Goal: Information Seeking & Learning: Learn about a topic

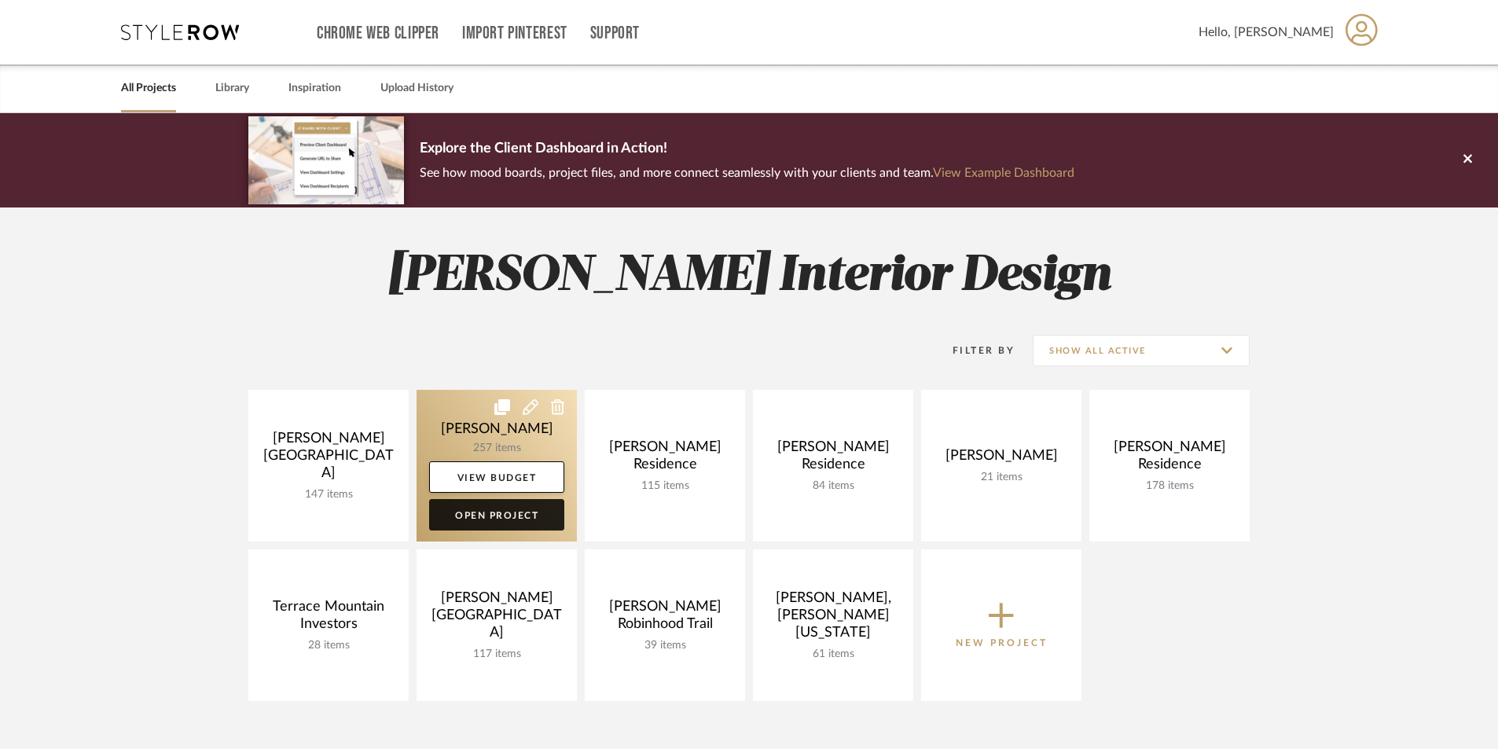
click at [514, 513] on link "Open Project" at bounding box center [496, 514] width 135 height 31
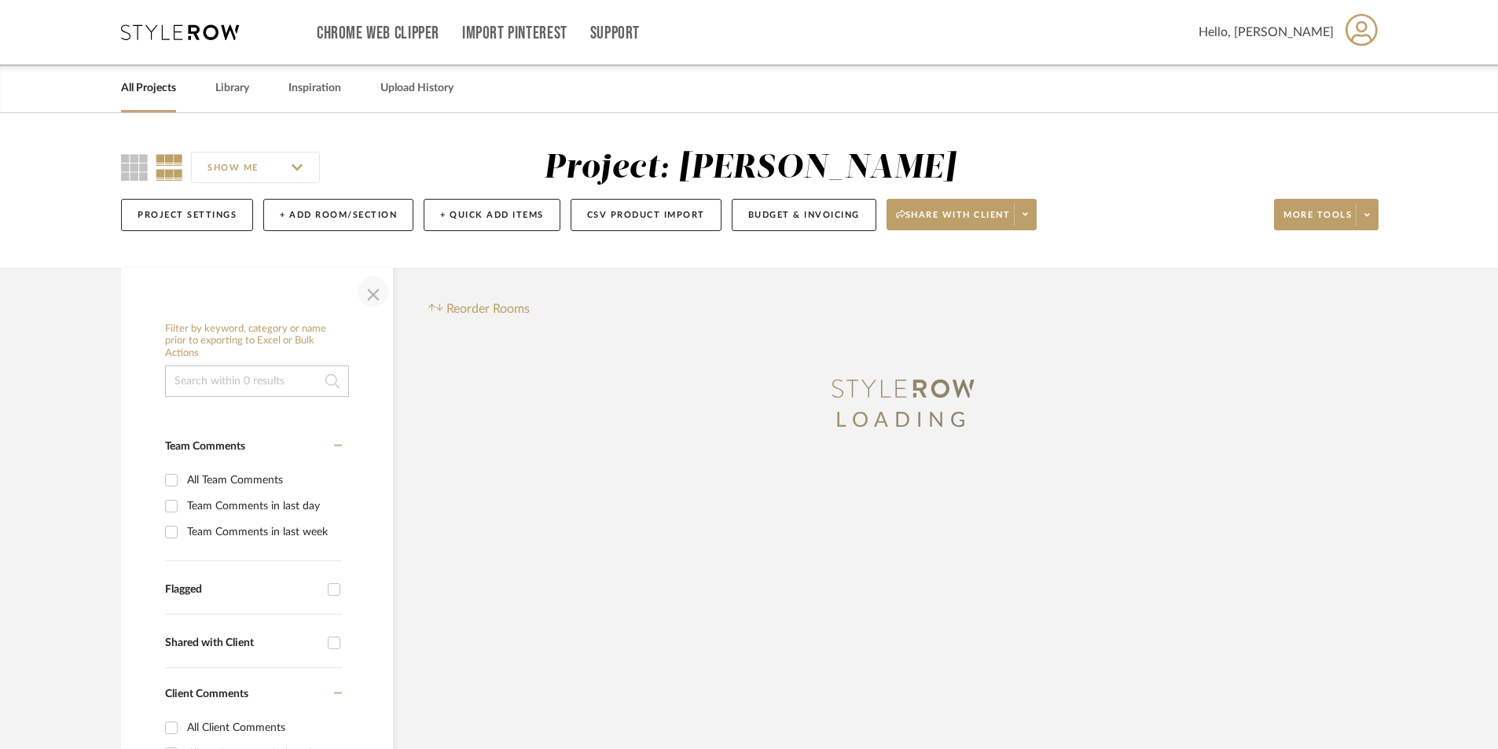
click at [381, 296] on span "button" at bounding box center [374, 292] width 38 height 38
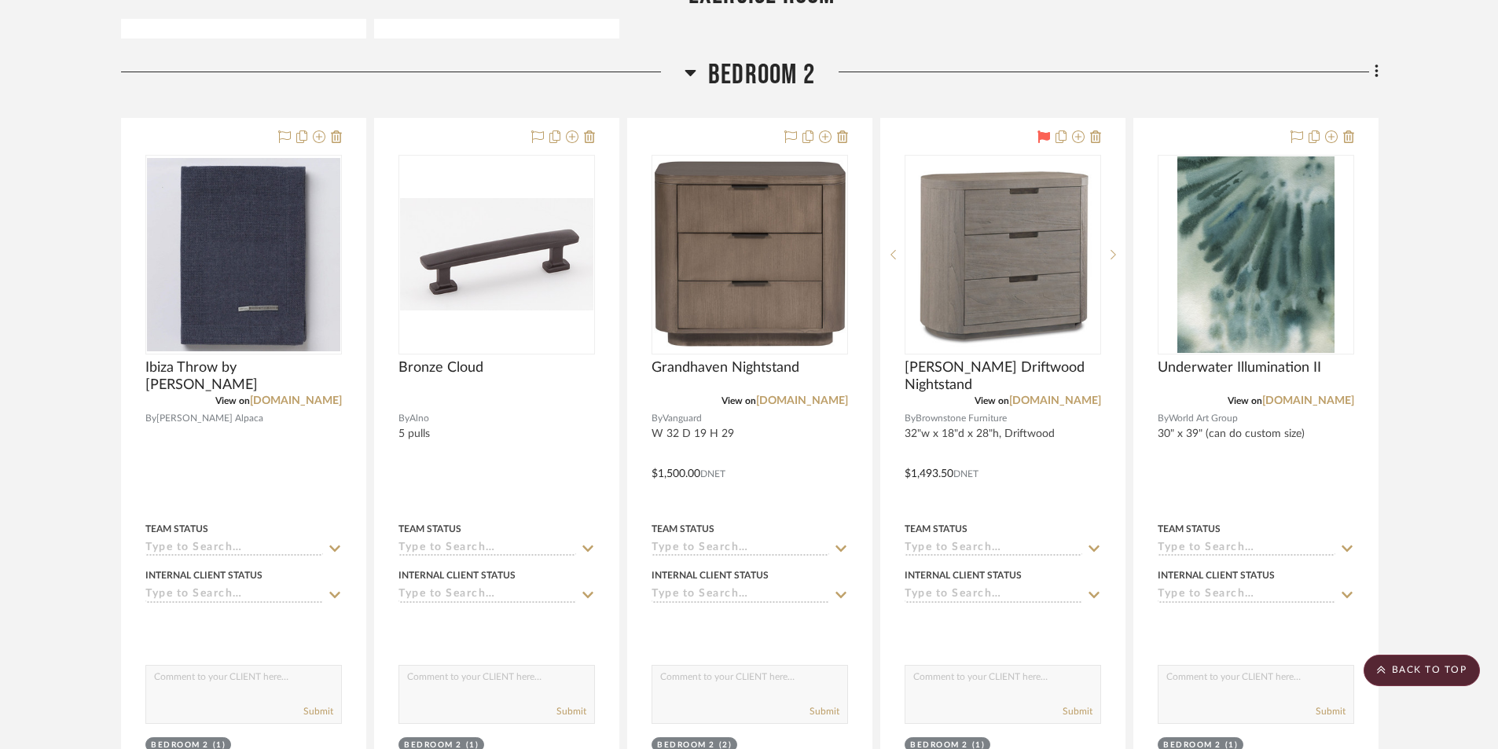
scroll to position [15880, 0]
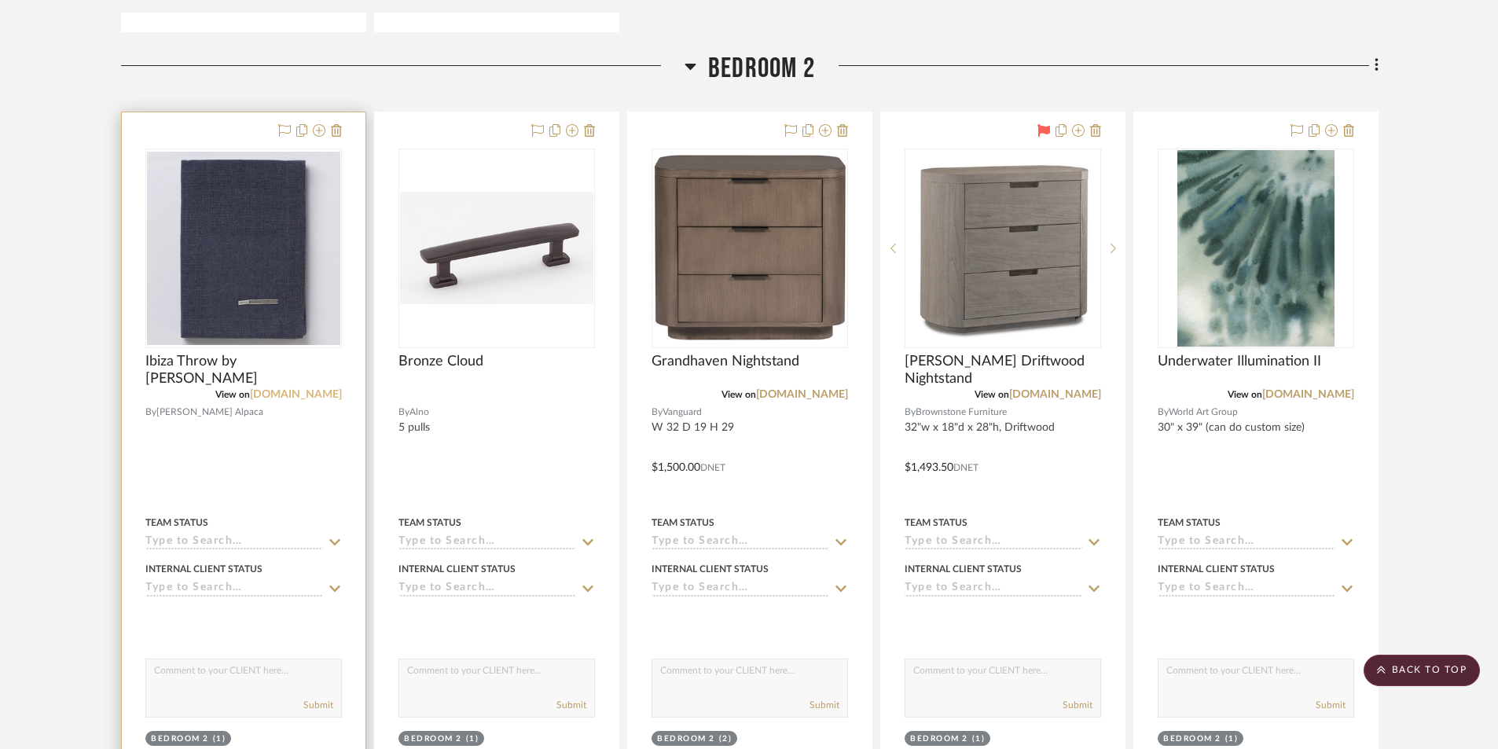
click at [292, 395] on link "[DOMAIN_NAME]" at bounding box center [296, 394] width 92 height 11
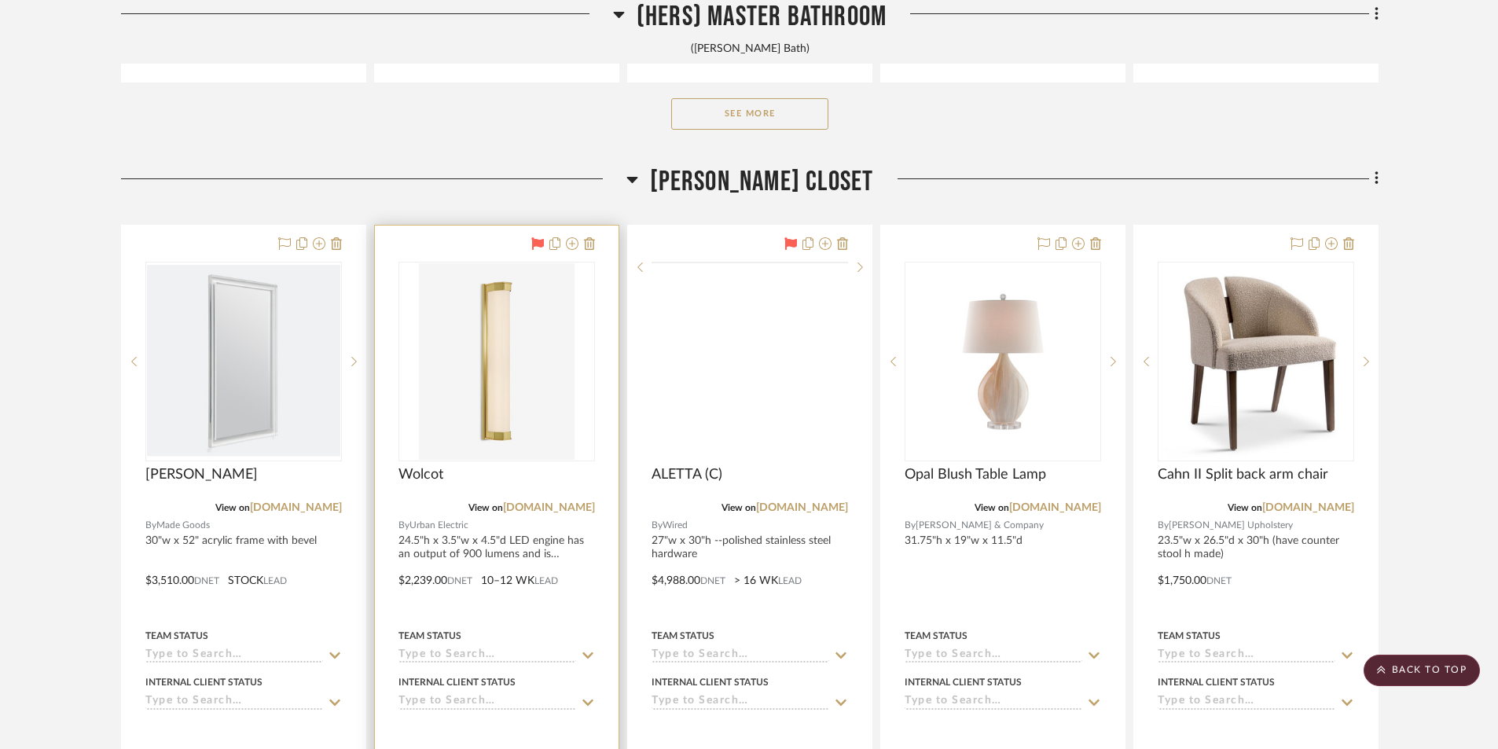
scroll to position [11714, 0]
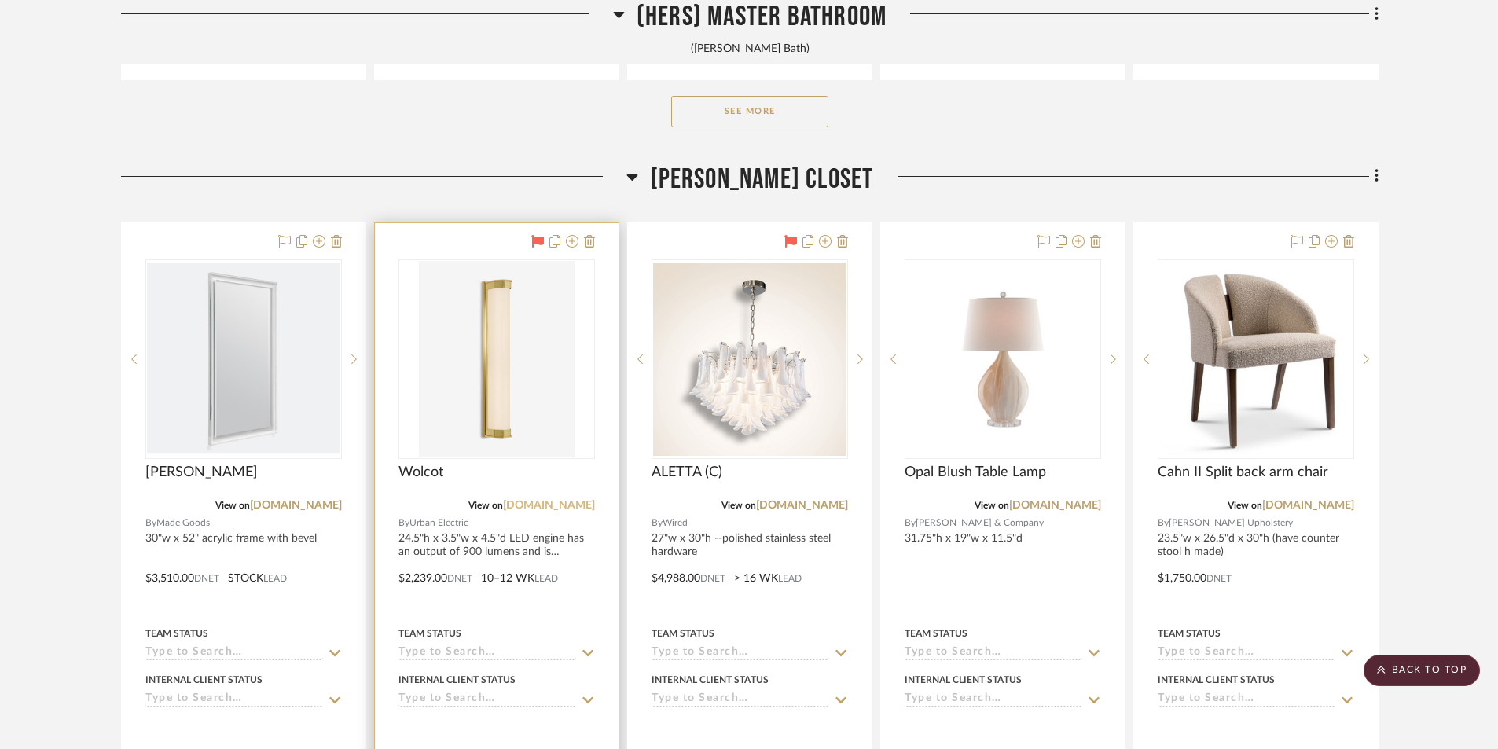
click at [546, 504] on link "[DOMAIN_NAME]" at bounding box center [549, 505] width 92 height 11
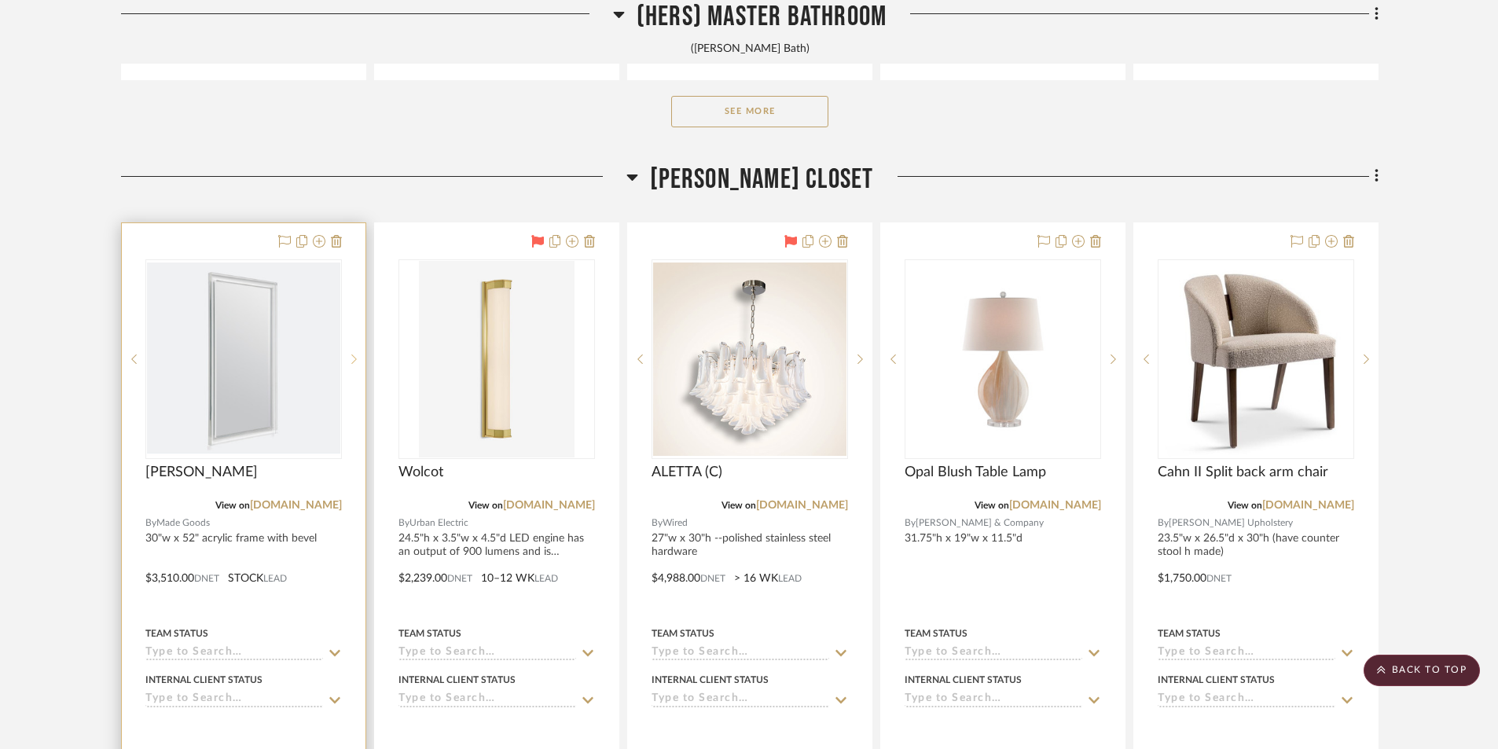
click at [351, 360] on sr-next-btn at bounding box center [354, 359] width 24 height 11
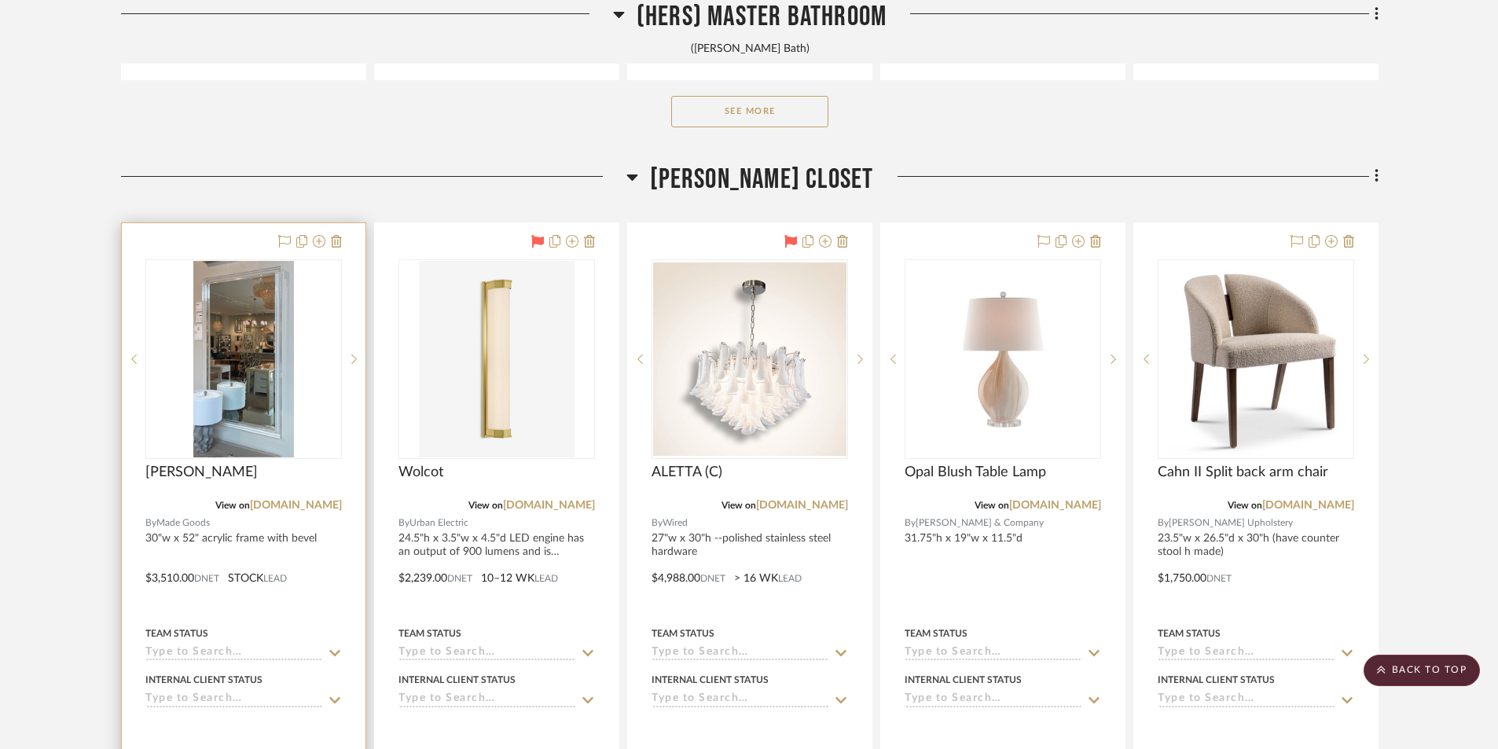
click at [278, 449] on img "1" at bounding box center [243, 359] width 100 height 197
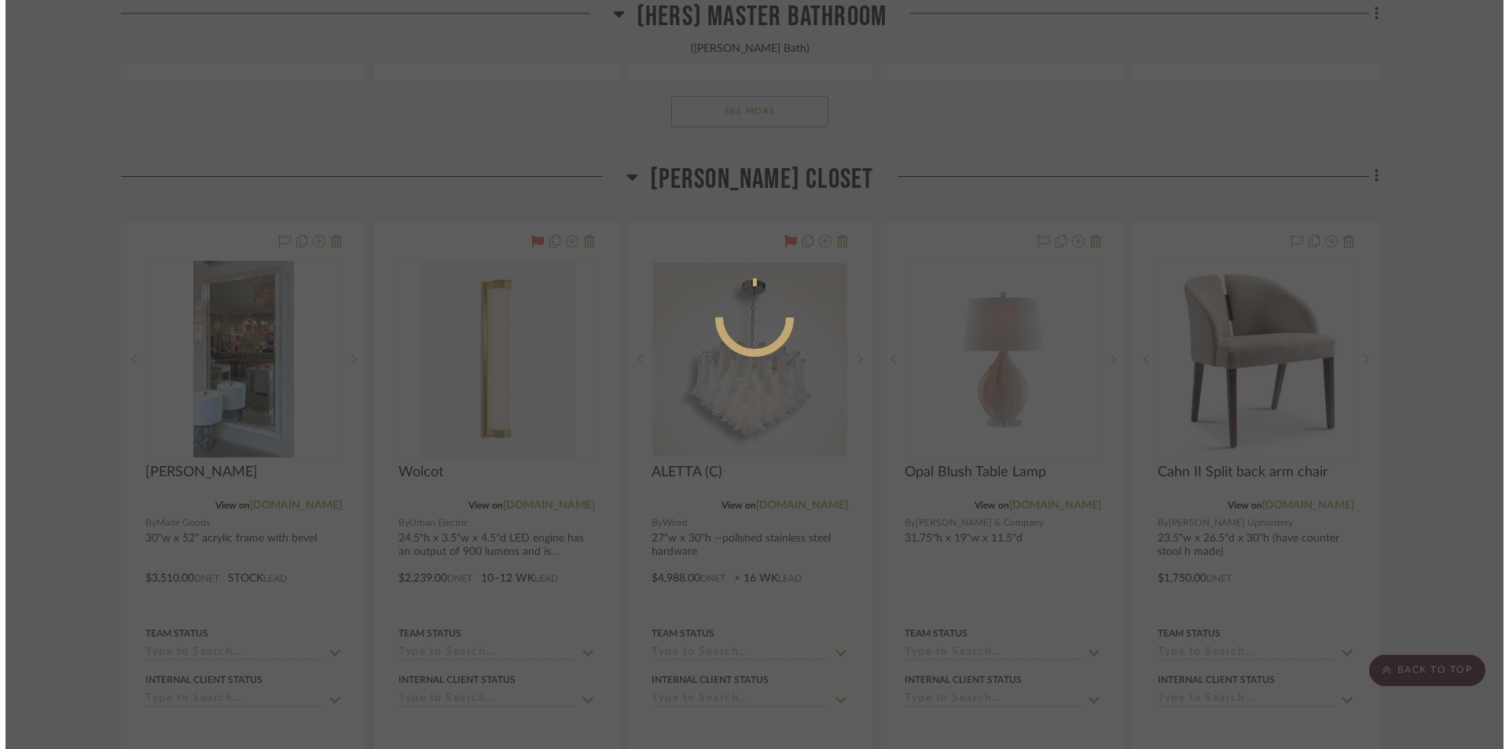
scroll to position [0, 0]
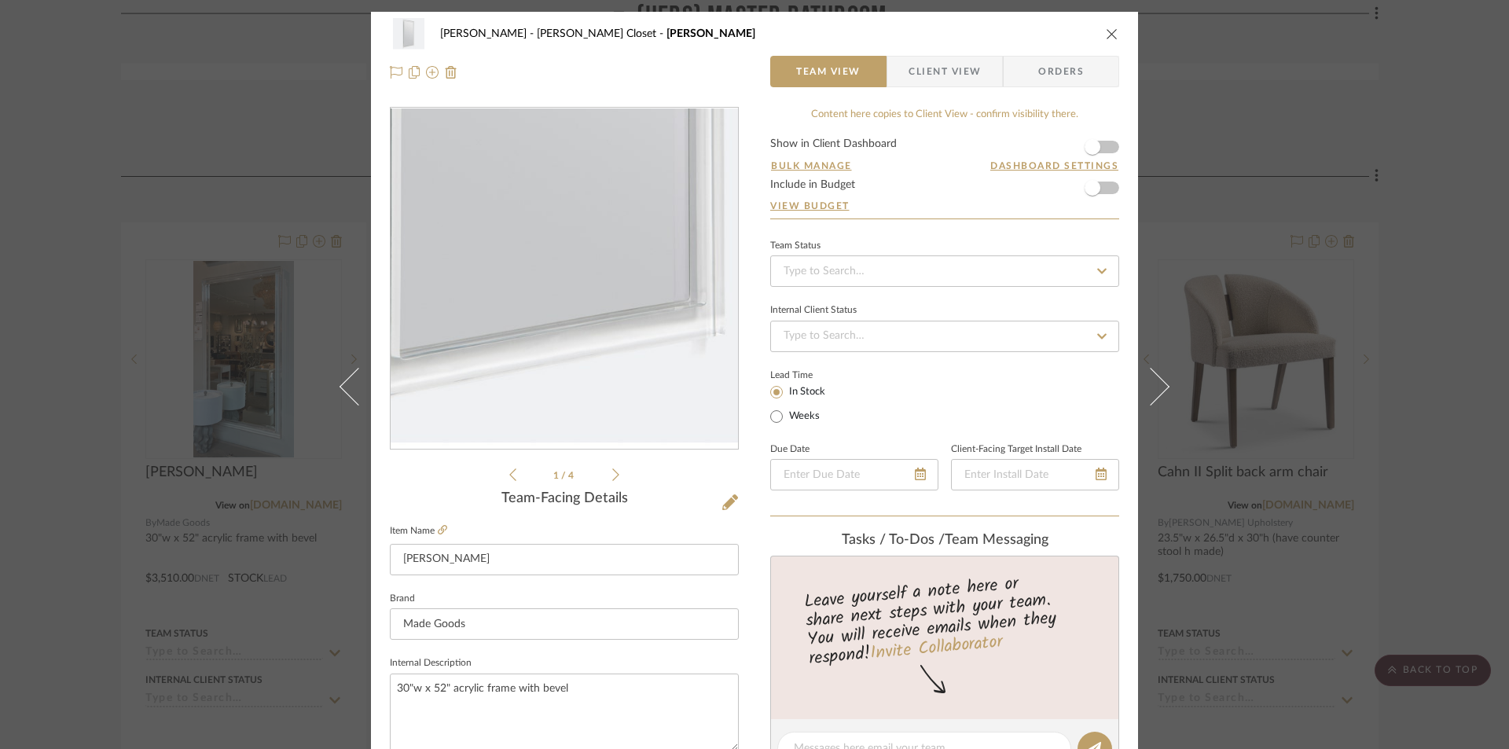
click at [565, 392] on img "0" at bounding box center [564, 278] width 341 height 341
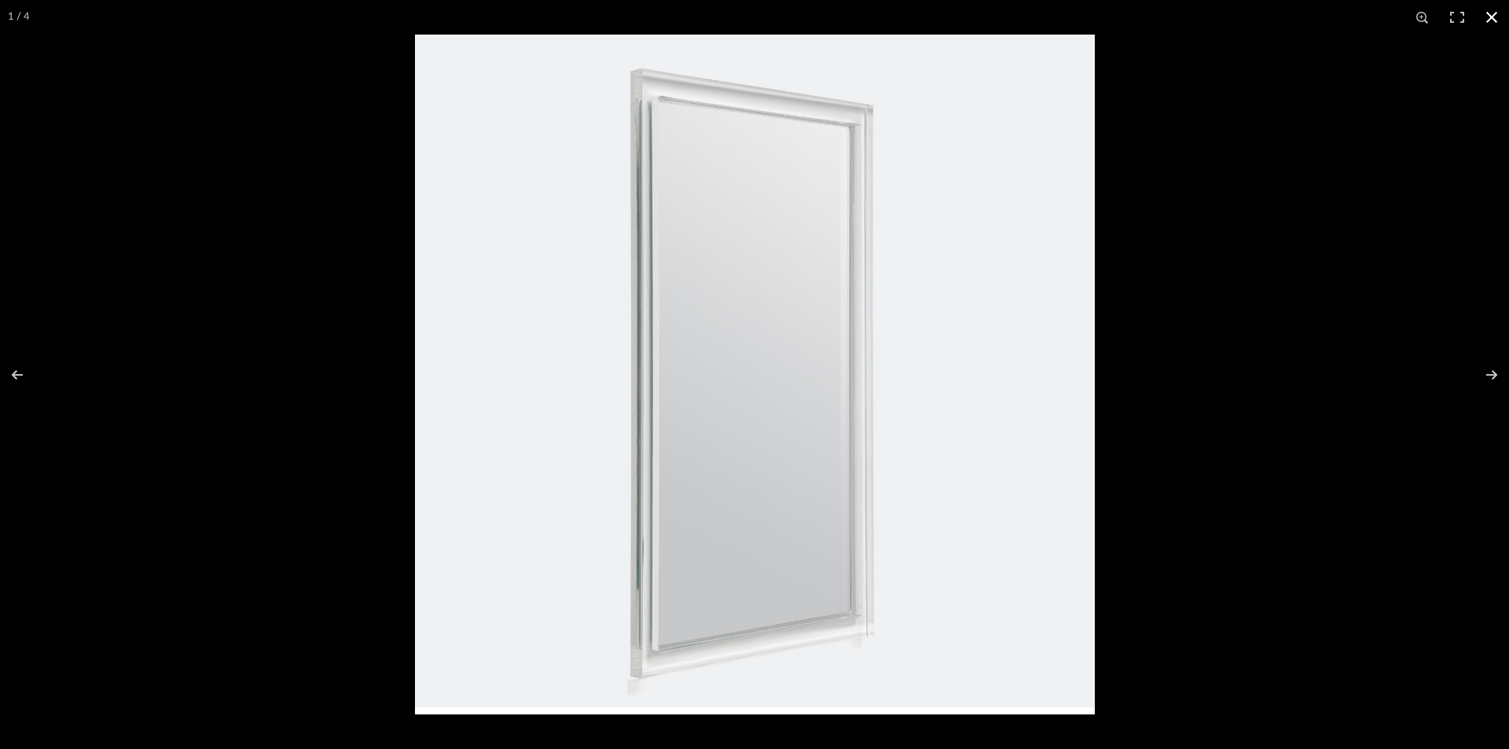
click at [1488, 17] on button at bounding box center [1492, 17] width 35 height 35
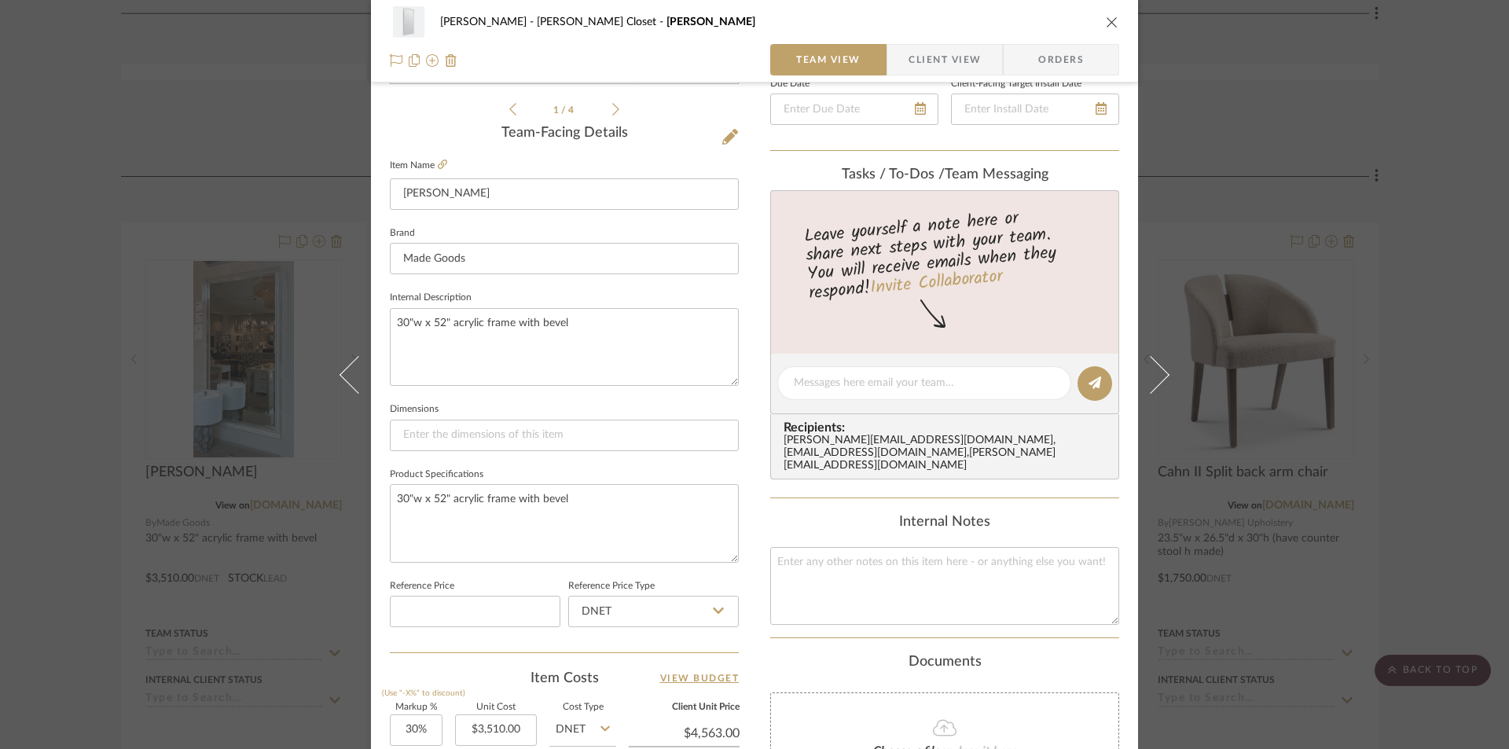
scroll to position [393, 0]
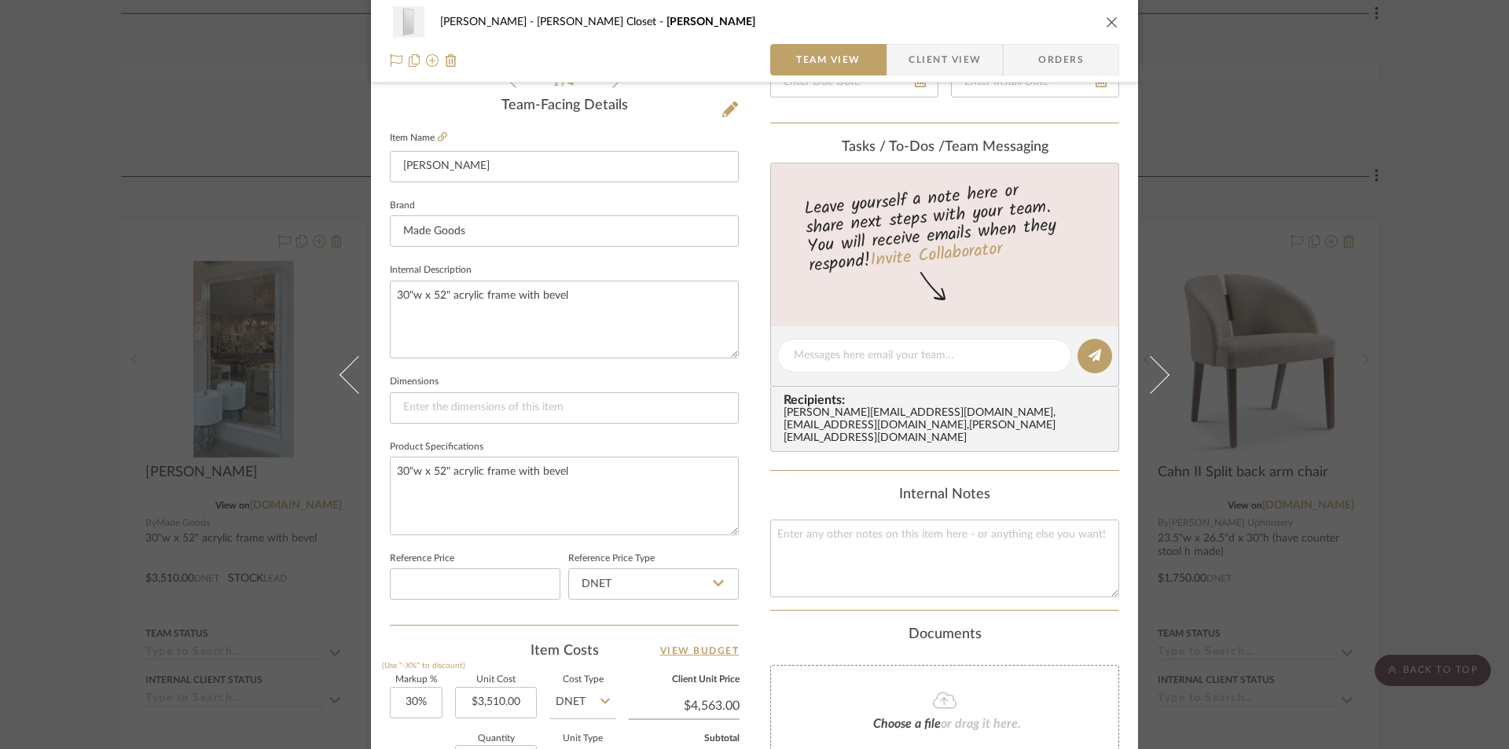
click at [1106, 25] on icon "close" at bounding box center [1112, 22] width 13 height 13
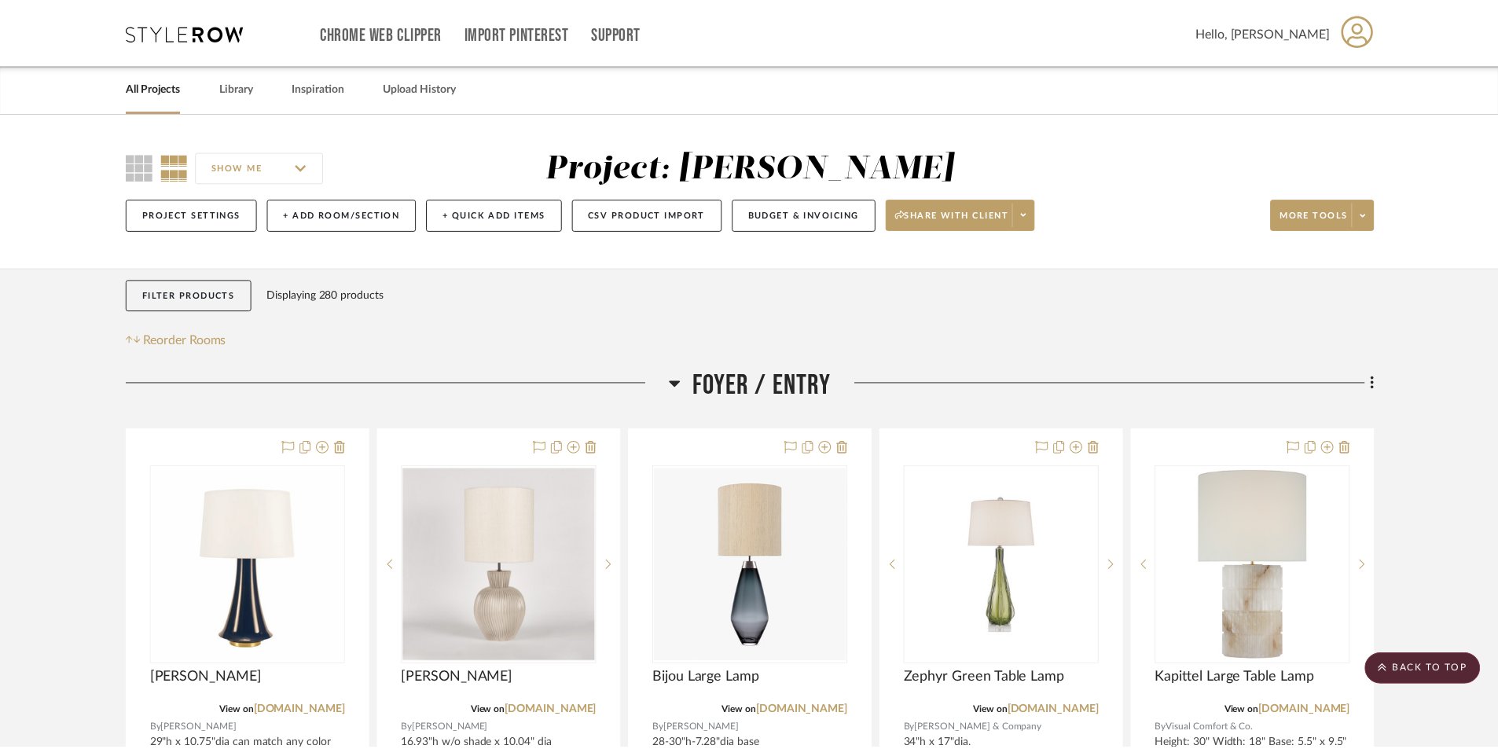
scroll to position [11714, 0]
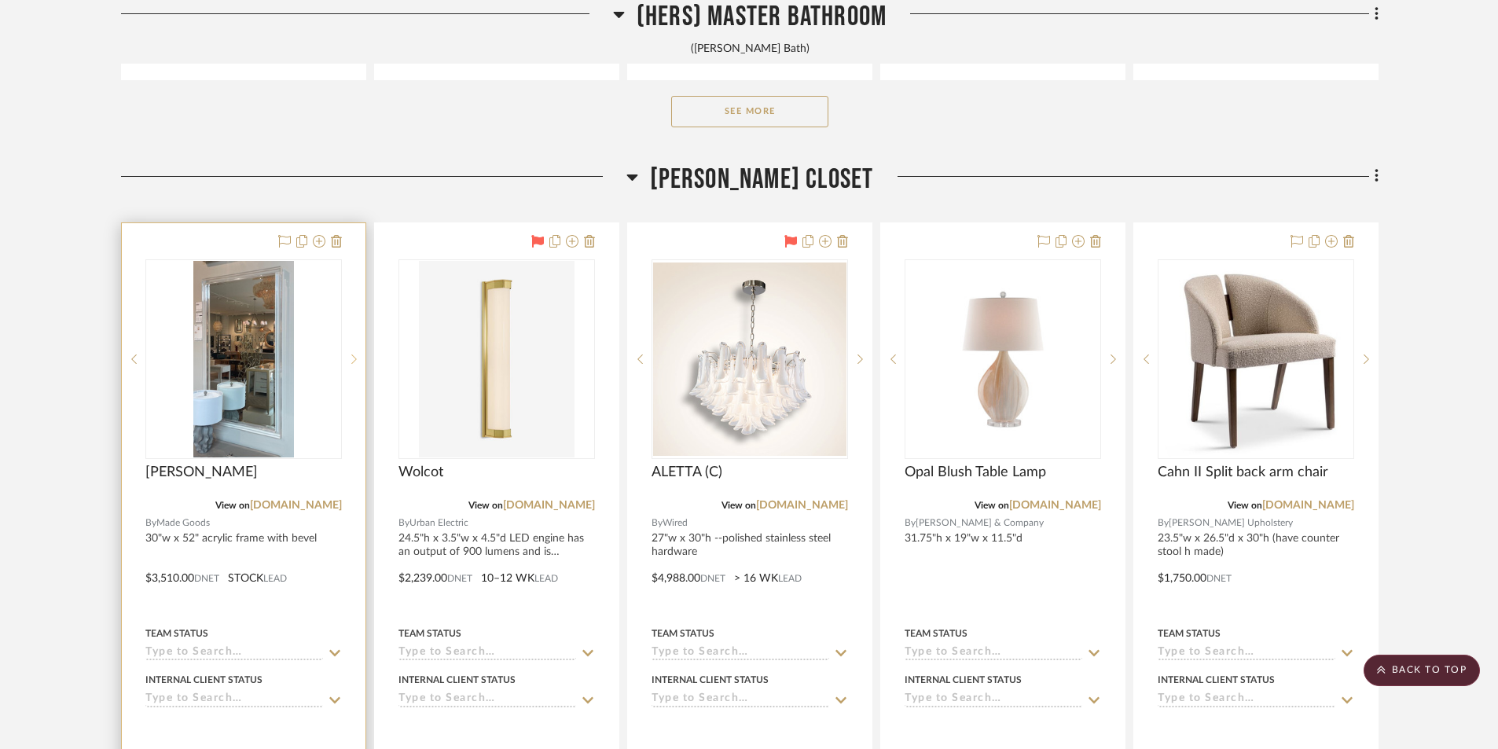
click at [356, 362] on icon at bounding box center [354, 359] width 6 height 11
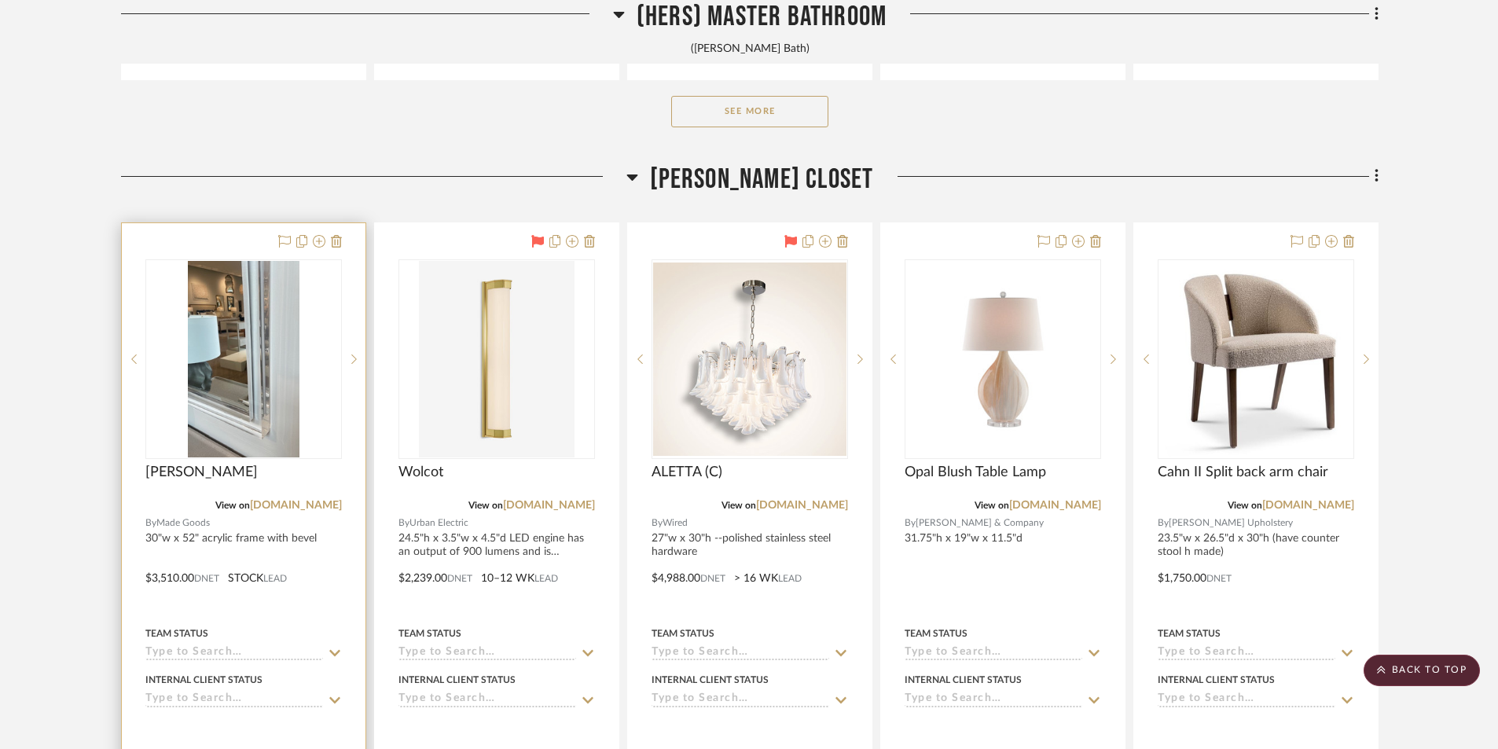
click at [260, 409] on img "2" at bounding box center [244, 359] width 112 height 197
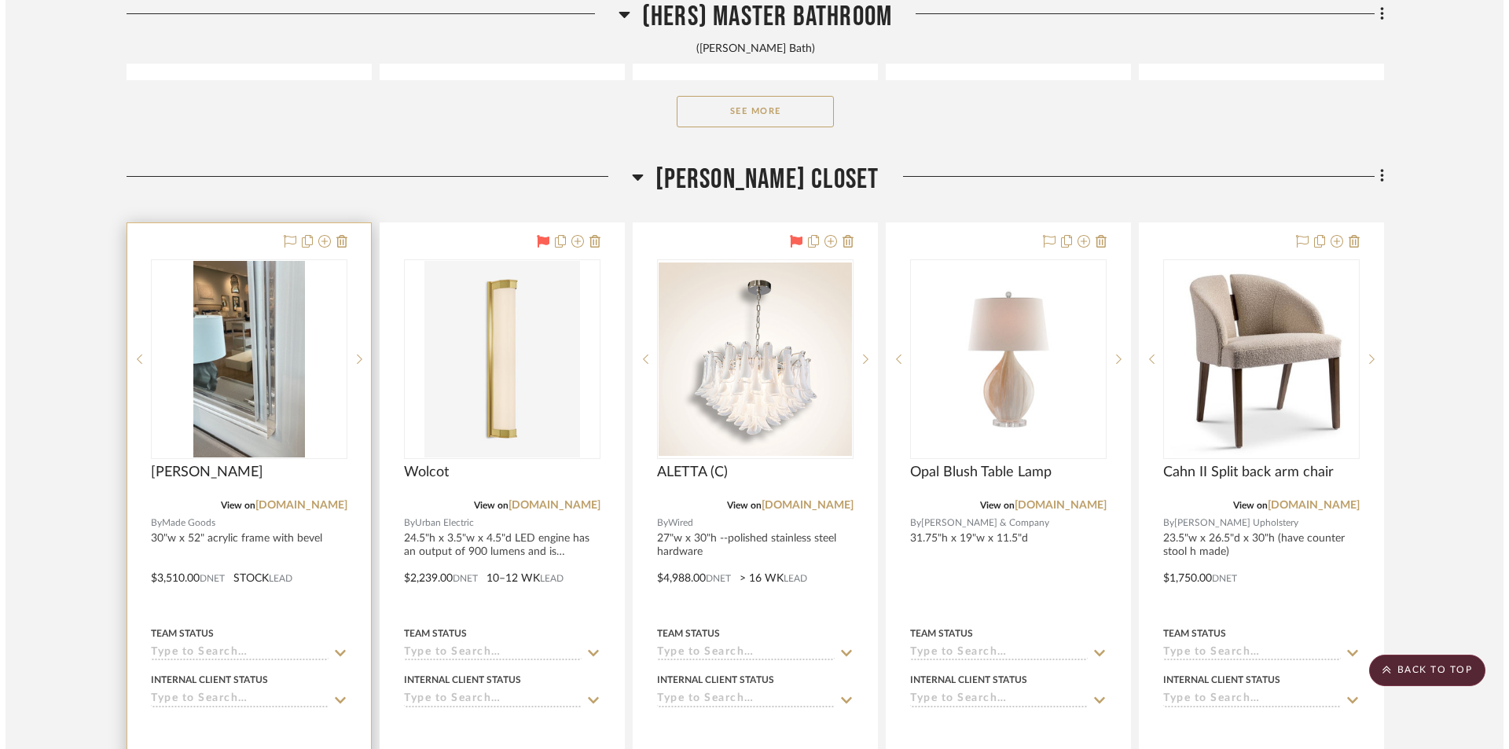
scroll to position [0, 0]
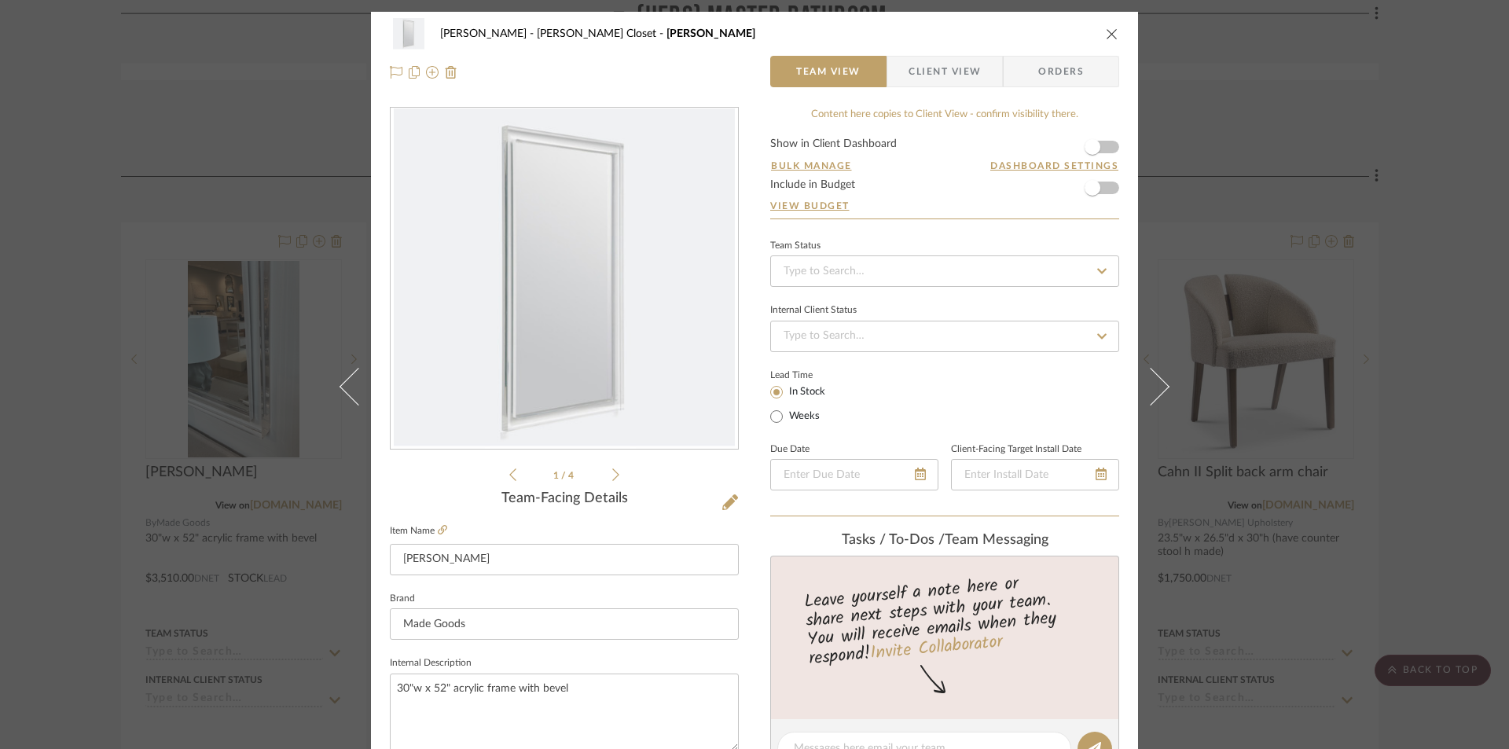
click at [612, 480] on icon at bounding box center [615, 475] width 7 height 13
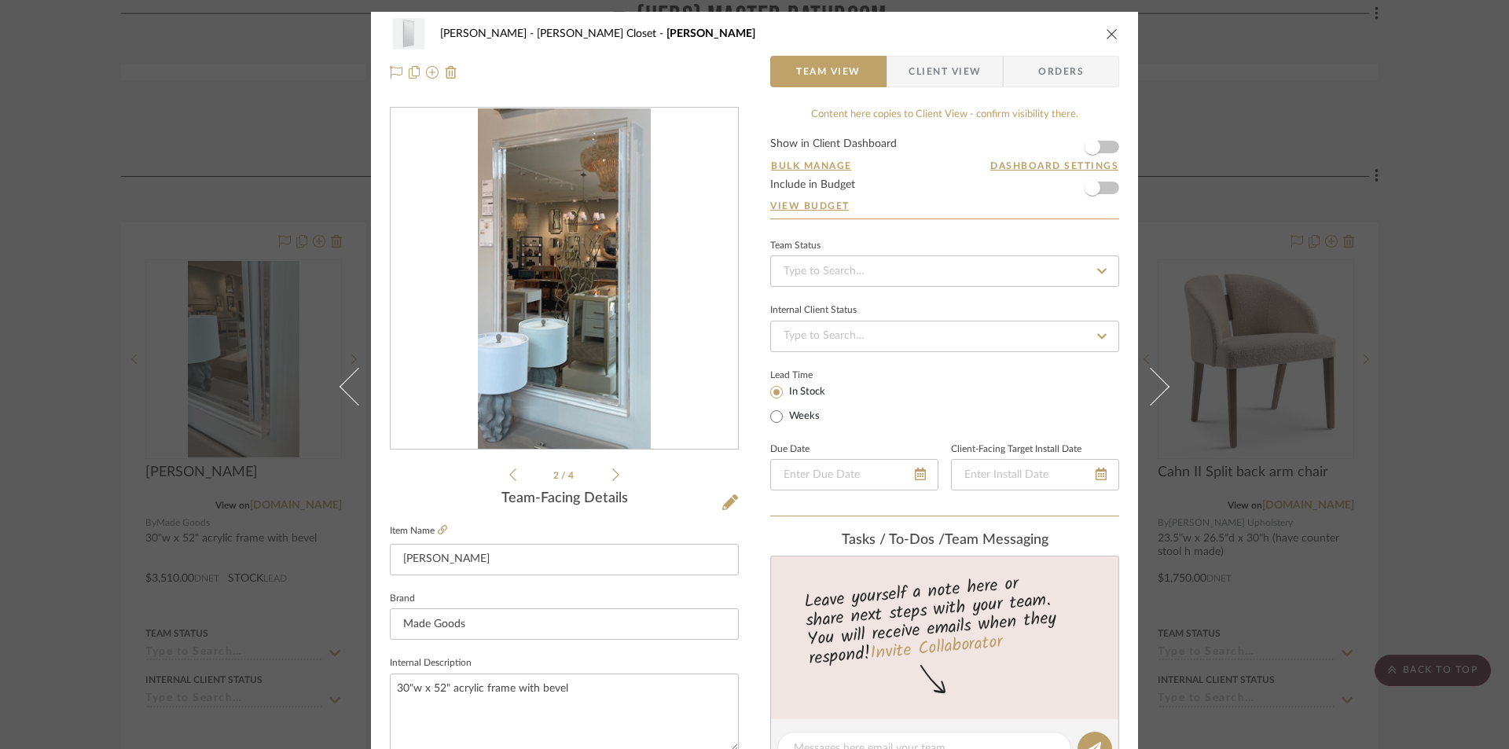
click at [612, 478] on icon at bounding box center [615, 475] width 7 height 14
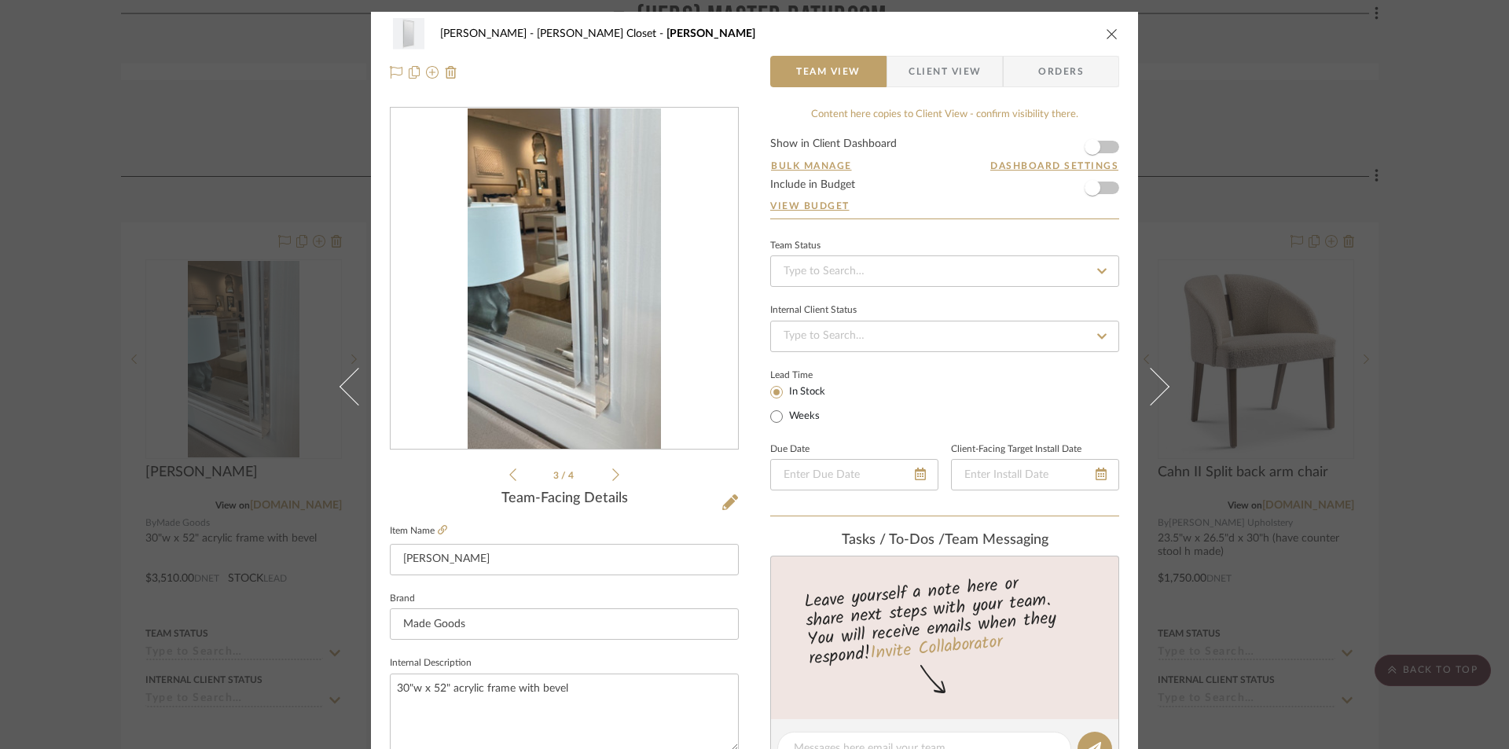
click at [1108, 30] on icon "close" at bounding box center [1112, 34] width 13 height 13
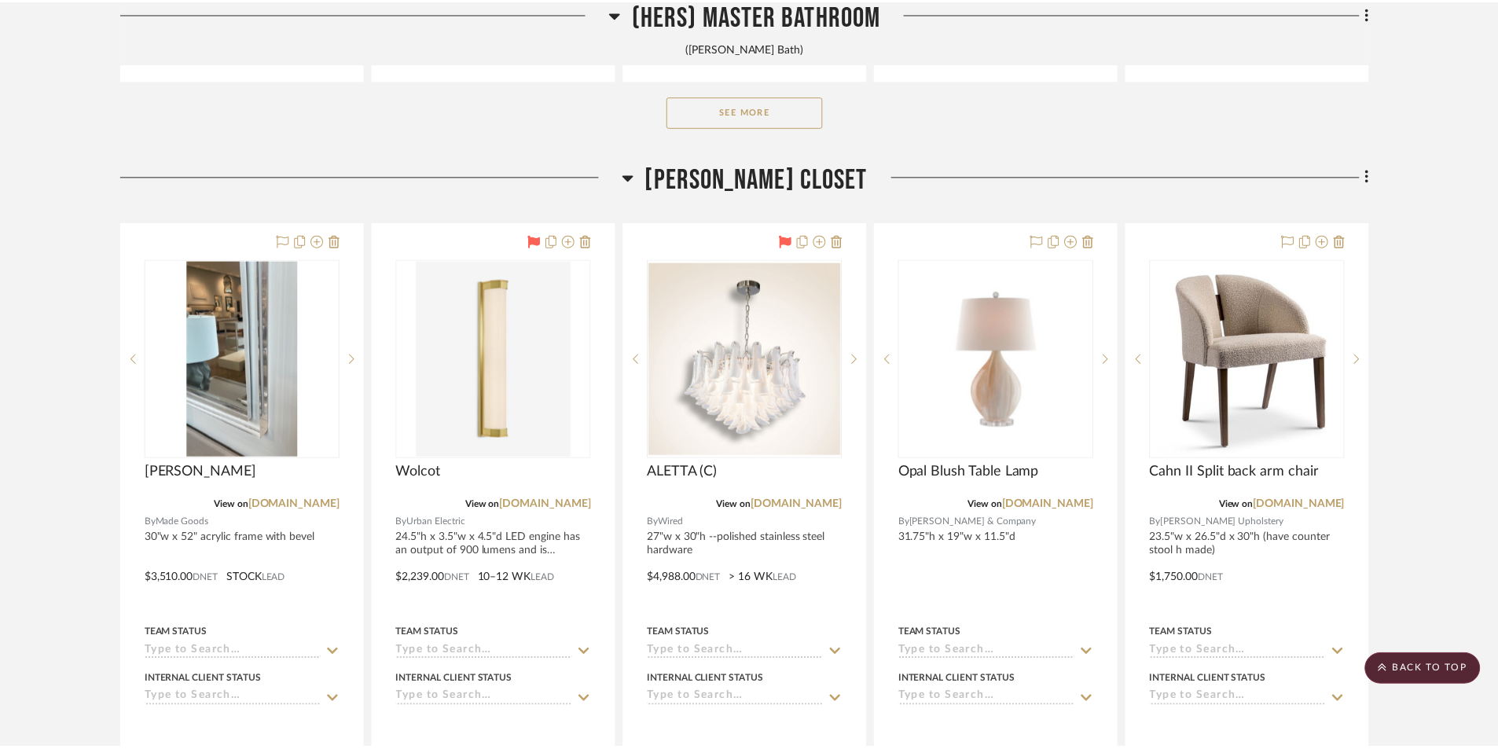
scroll to position [11714, 0]
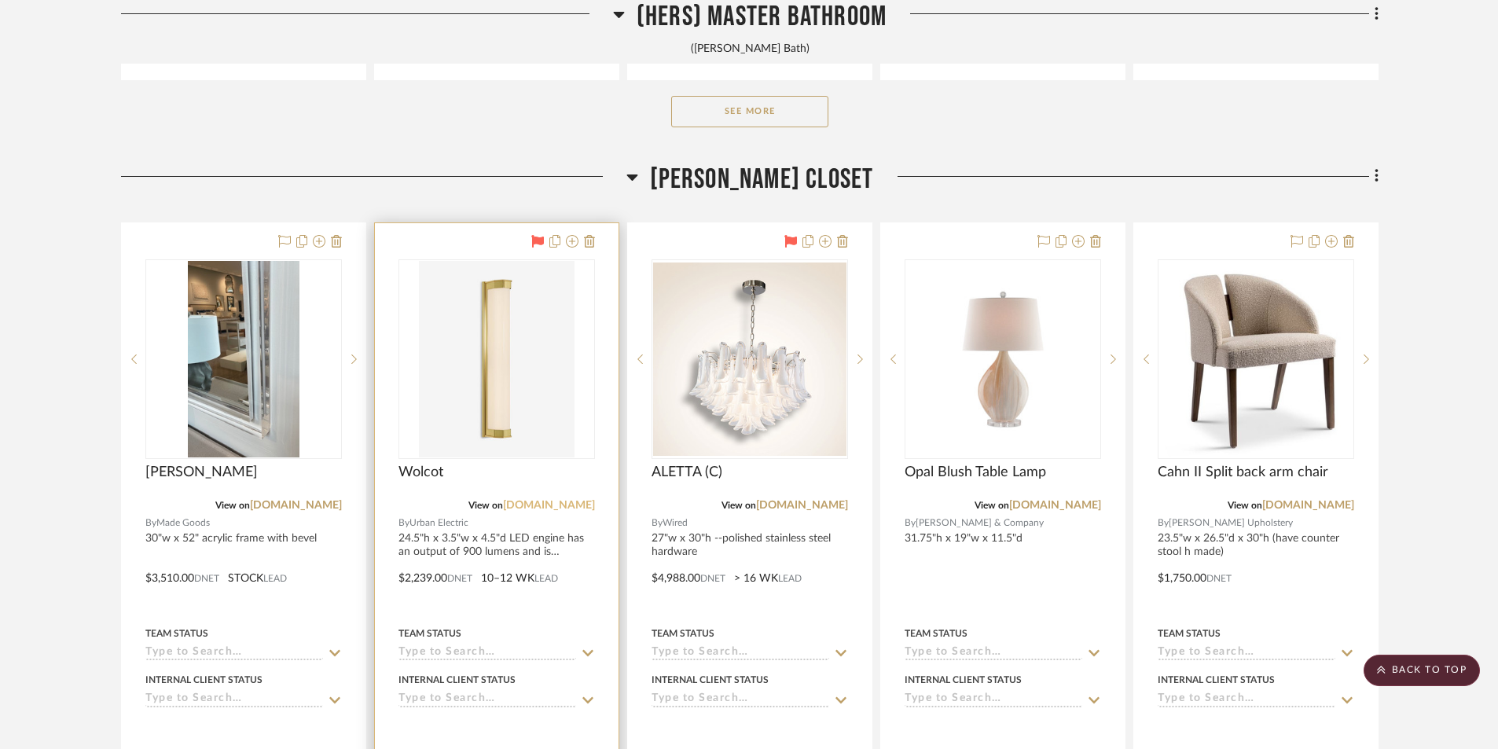
click at [566, 507] on link "[DOMAIN_NAME]" at bounding box center [549, 505] width 92 height 11
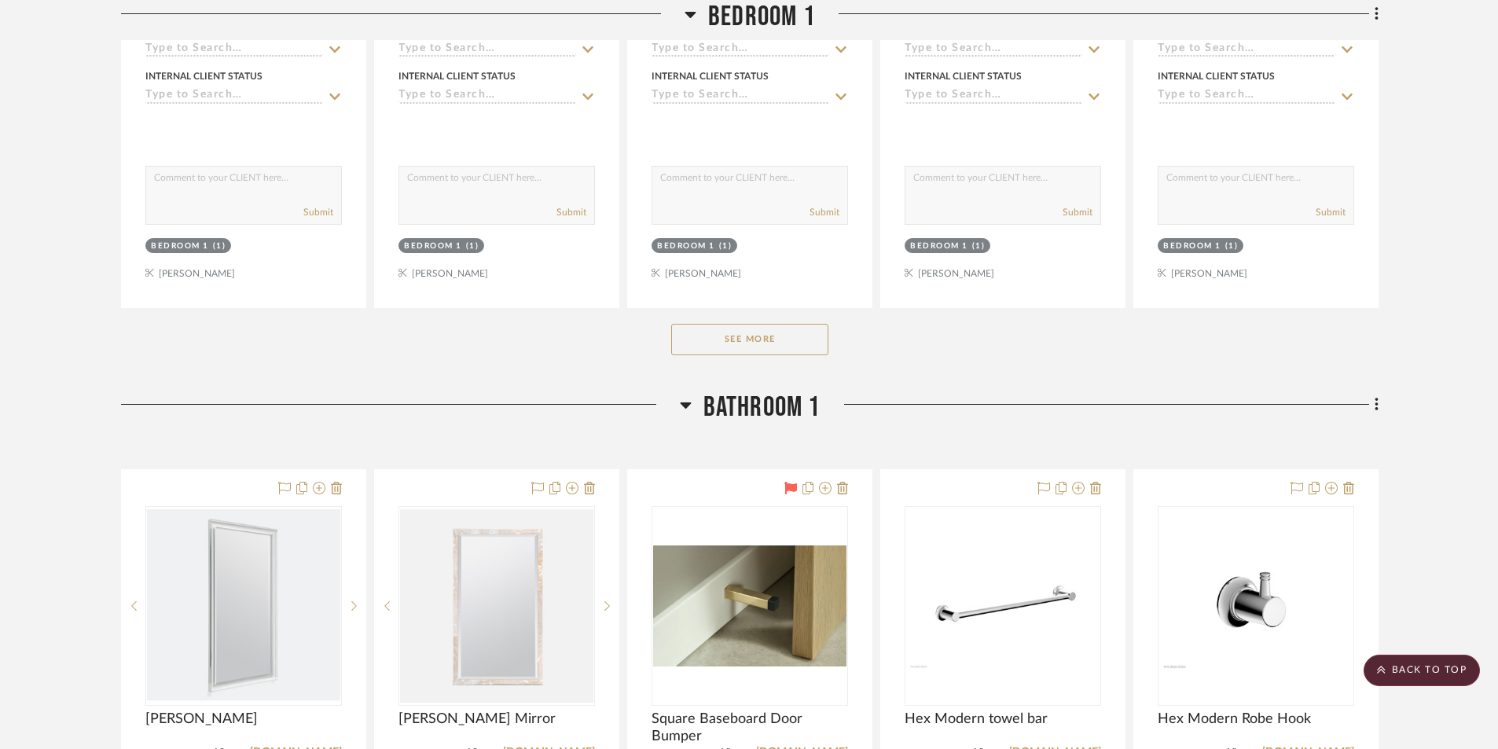
scroll to position [13286, 0]
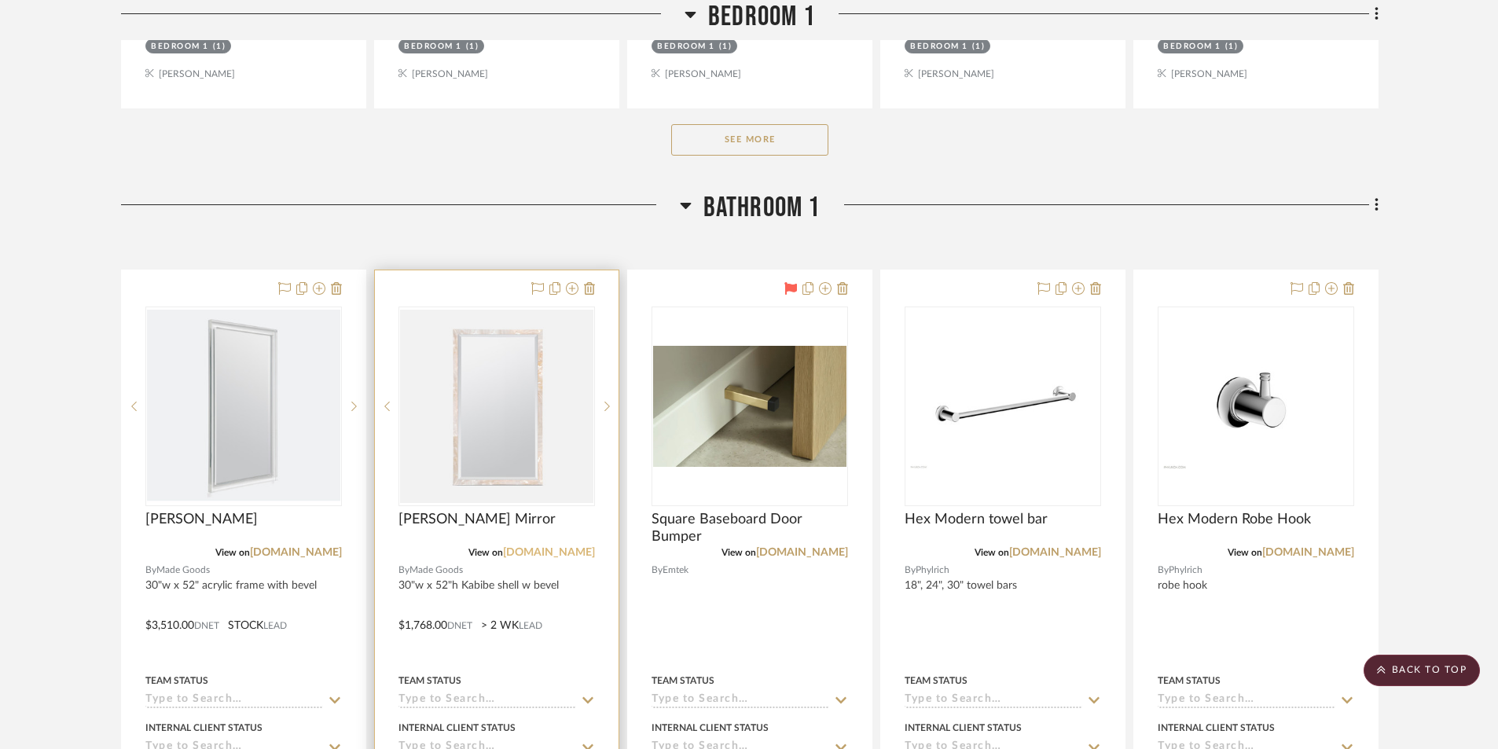
click at [563, 550] on link "[DOMAIN_NAME]" at bounding box center [549, 552] width 92 height 11
click at [534, 463] on img "0" at bounding box center [496, 406] width 193 height 193
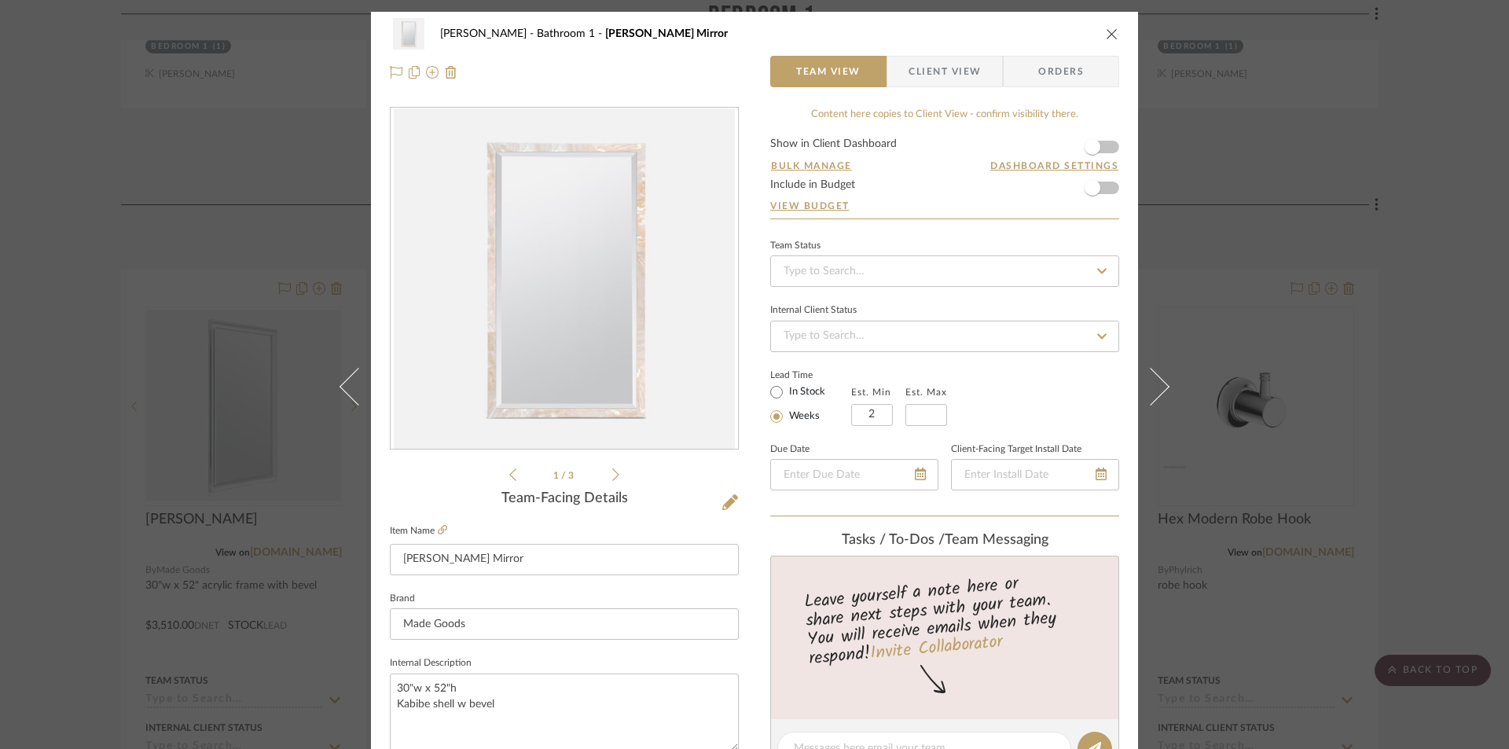
click at [612, 474] on icon at bounding box center [615, 475] width 7 height 14
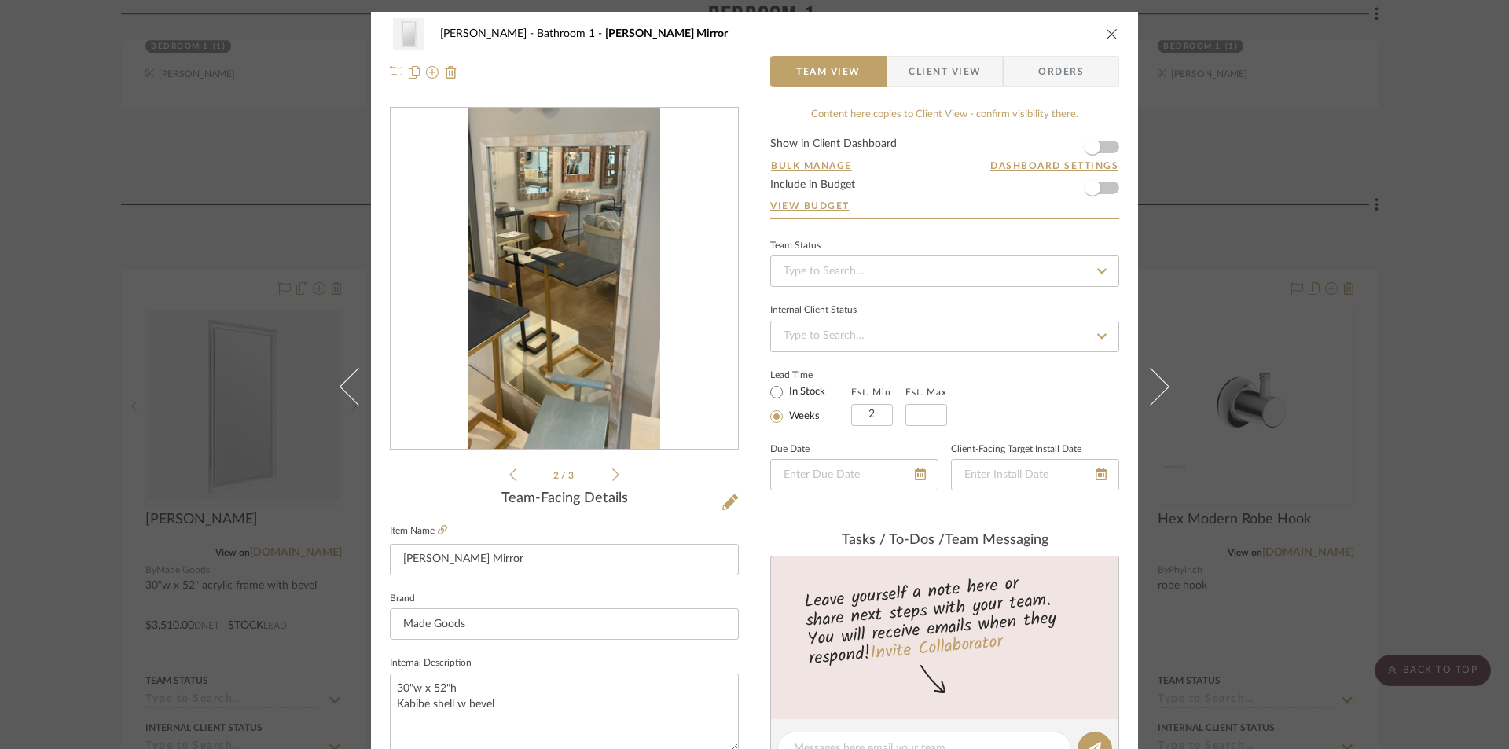
click at [612, 473] on icon at bounding box center [615, 475] width 7 height 14
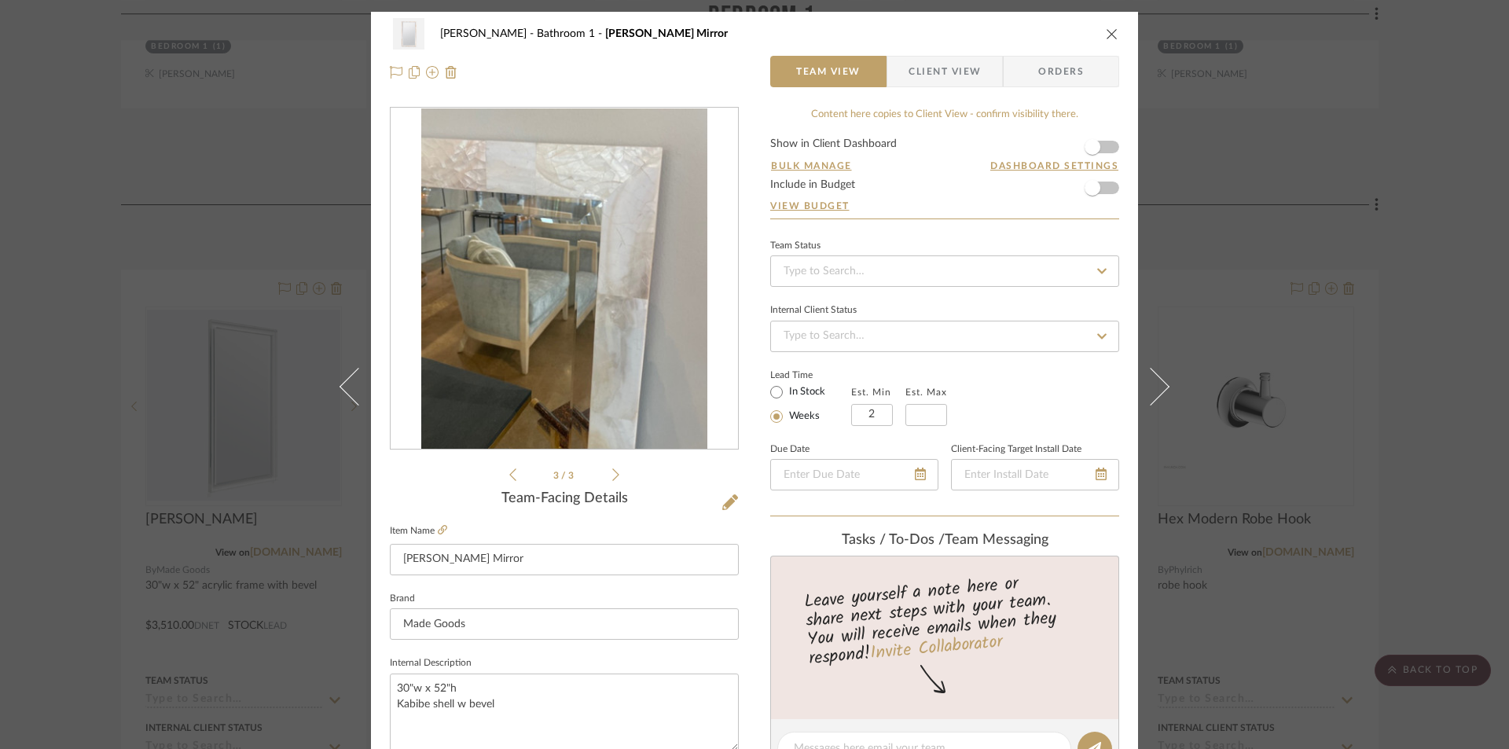
click at [509, 482] on ul "3 / 3" at bounding box center [564, 474] width 110 height 19
click at [612, 479] on icon at bounding box center [615, 475] width 7 height 14
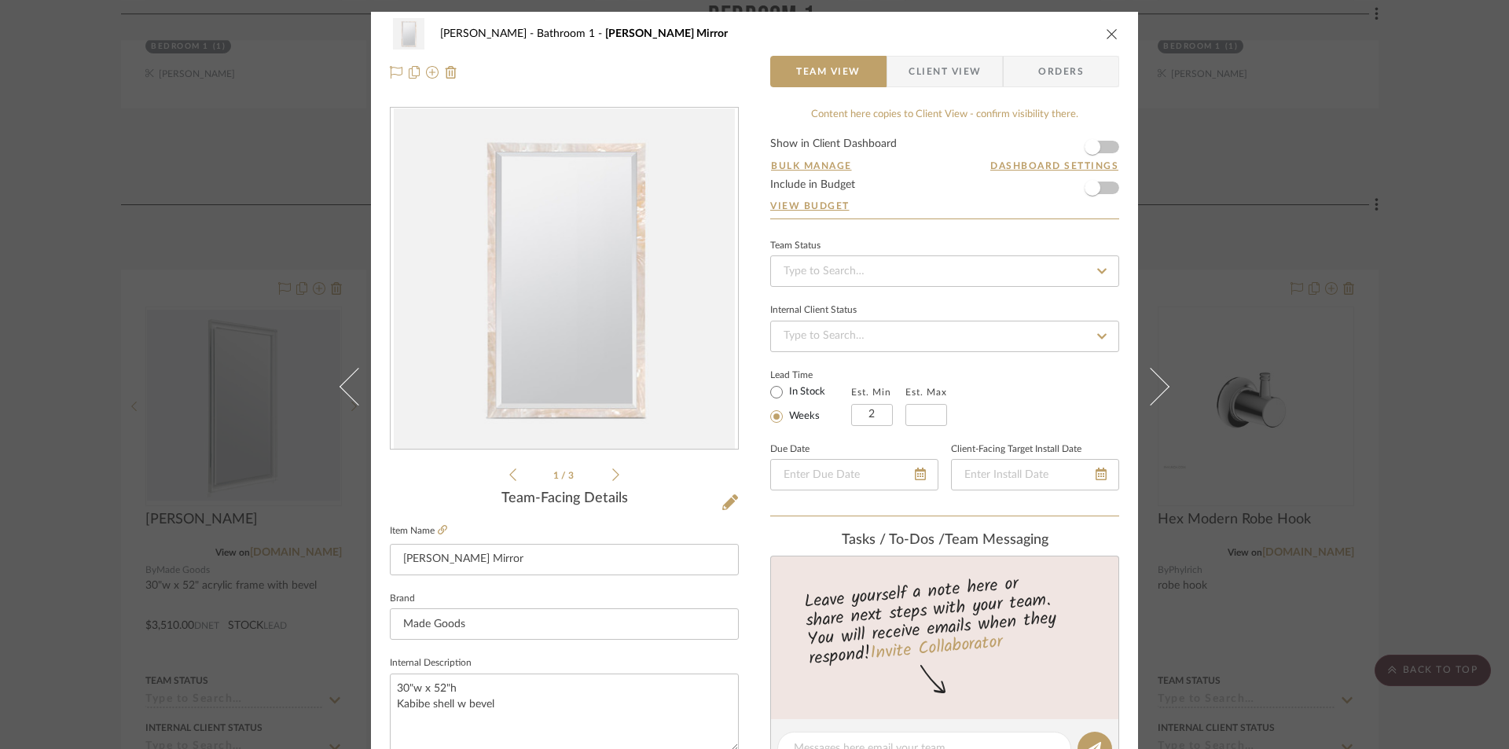
click at [612, 479] on icon at bounding box center [615, 475] width 7 height 14
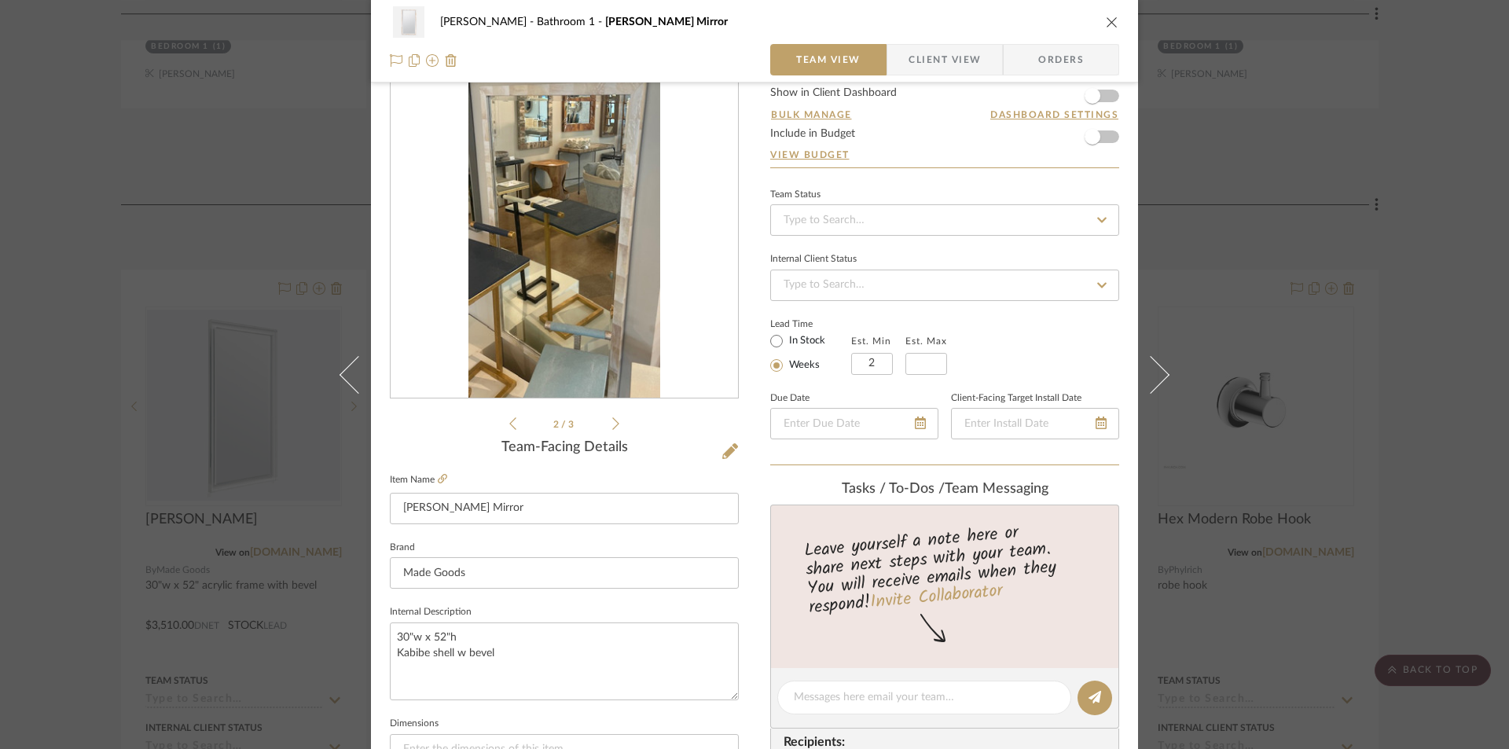
scroll to position [79, 0]
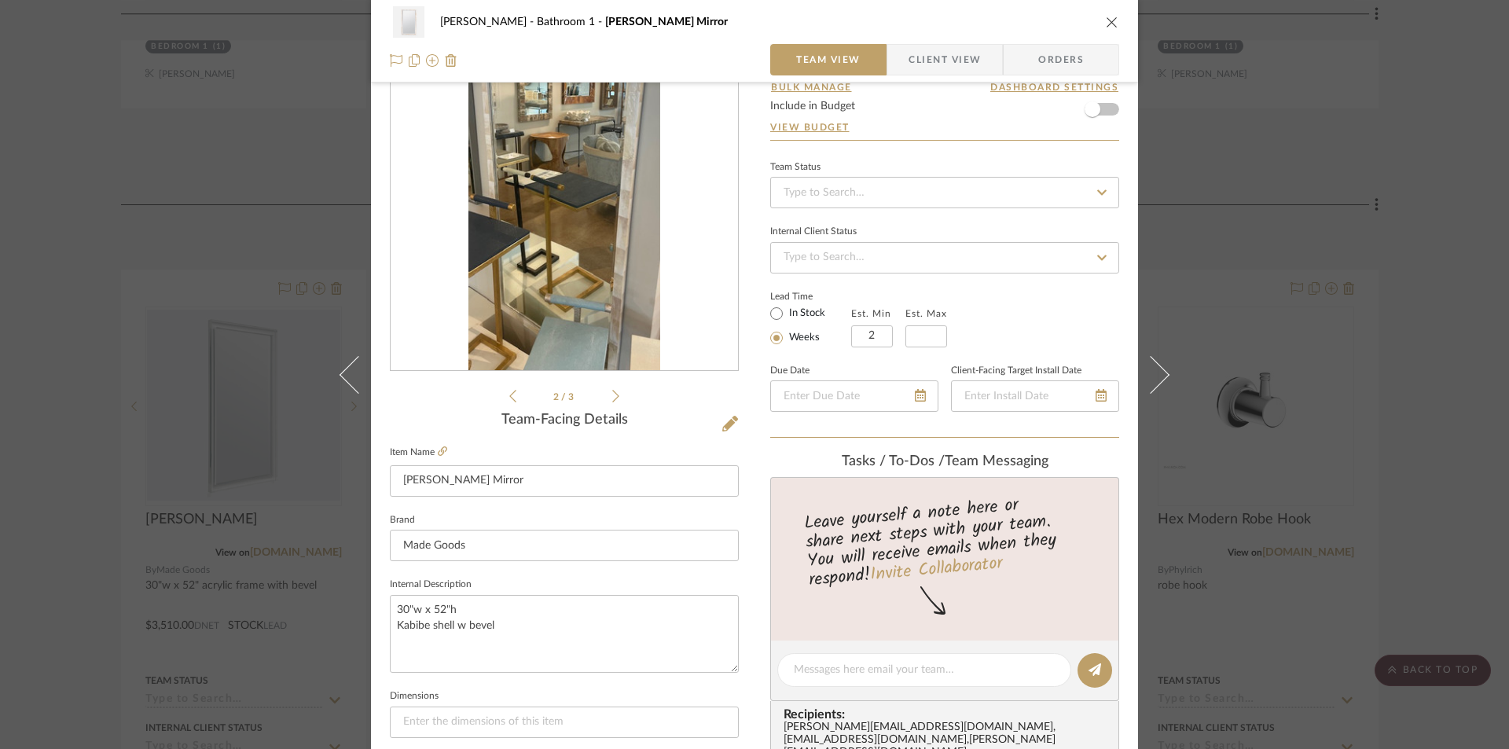
click at [612, 397] on icon at bounding box center [615, 396] width 7 height 14
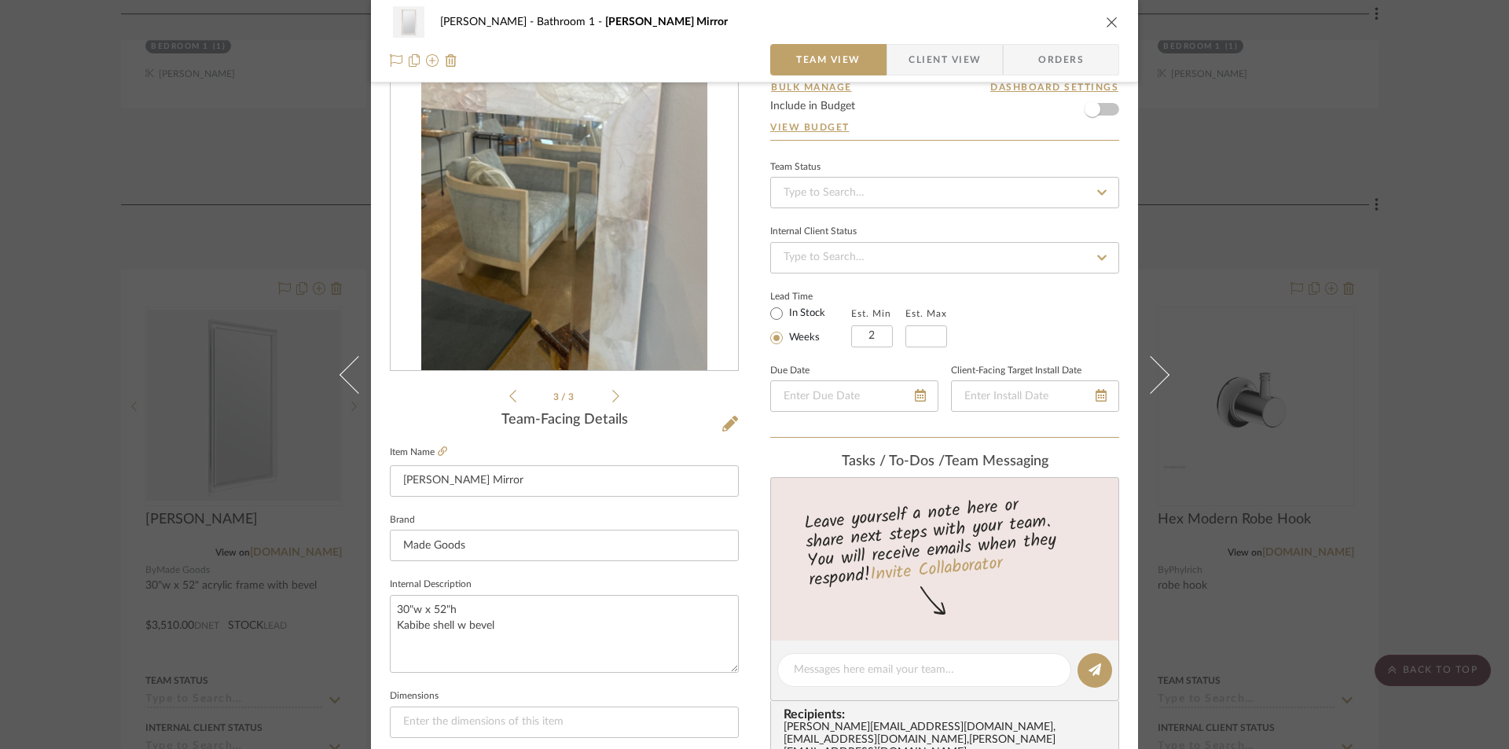
scroll to position [0, 0]
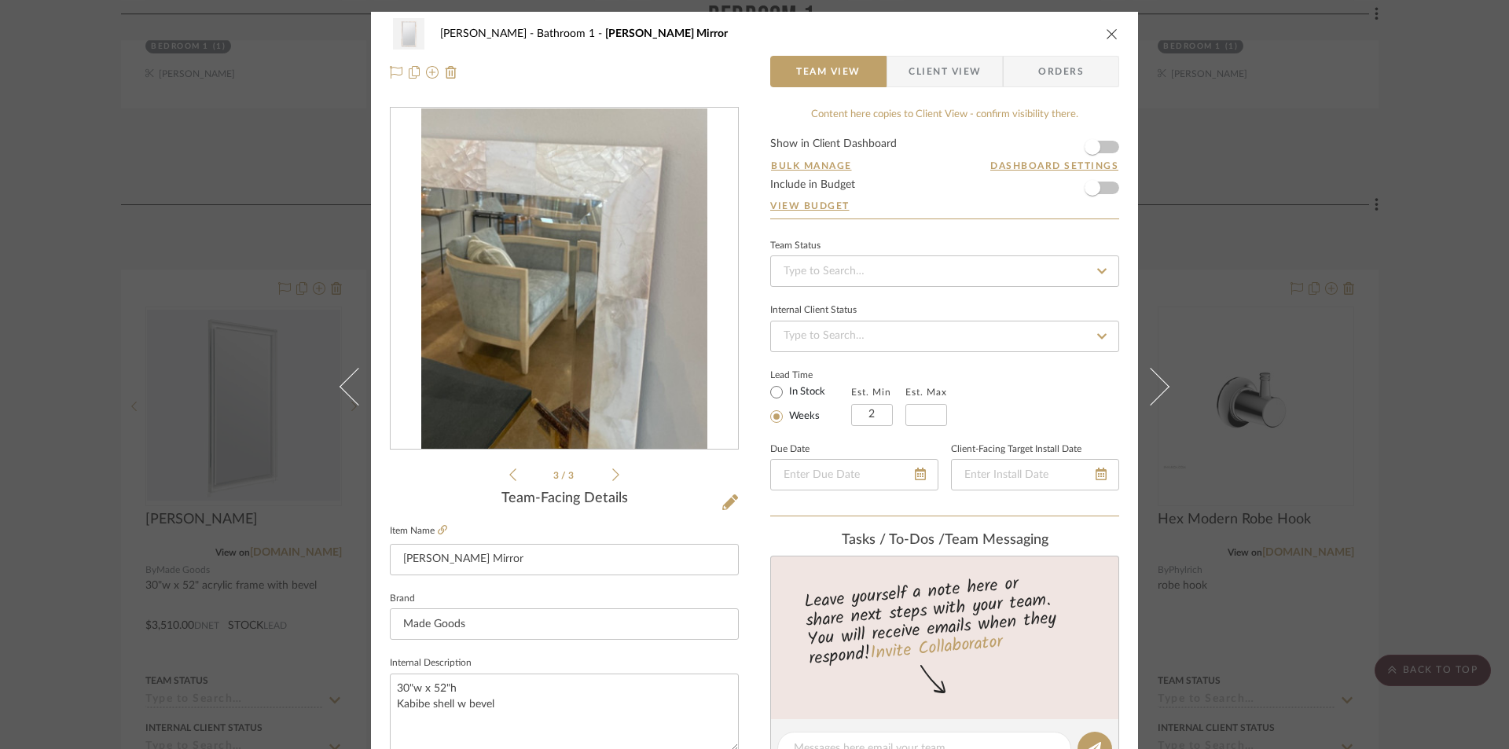
click at [1108, 37] on icon "close" at bounding box center [1112, 34] width 13 height 13
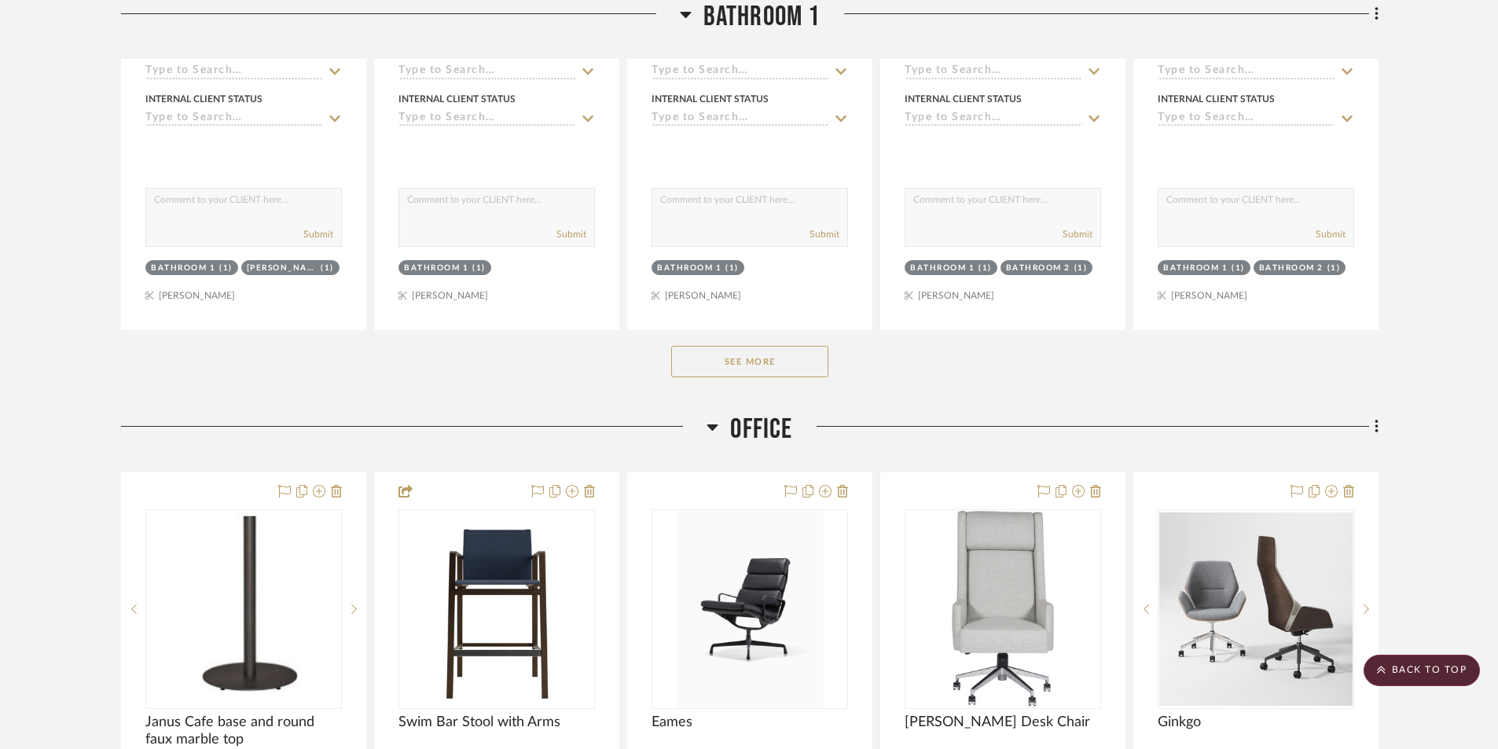
scroll to position [13522, 0]
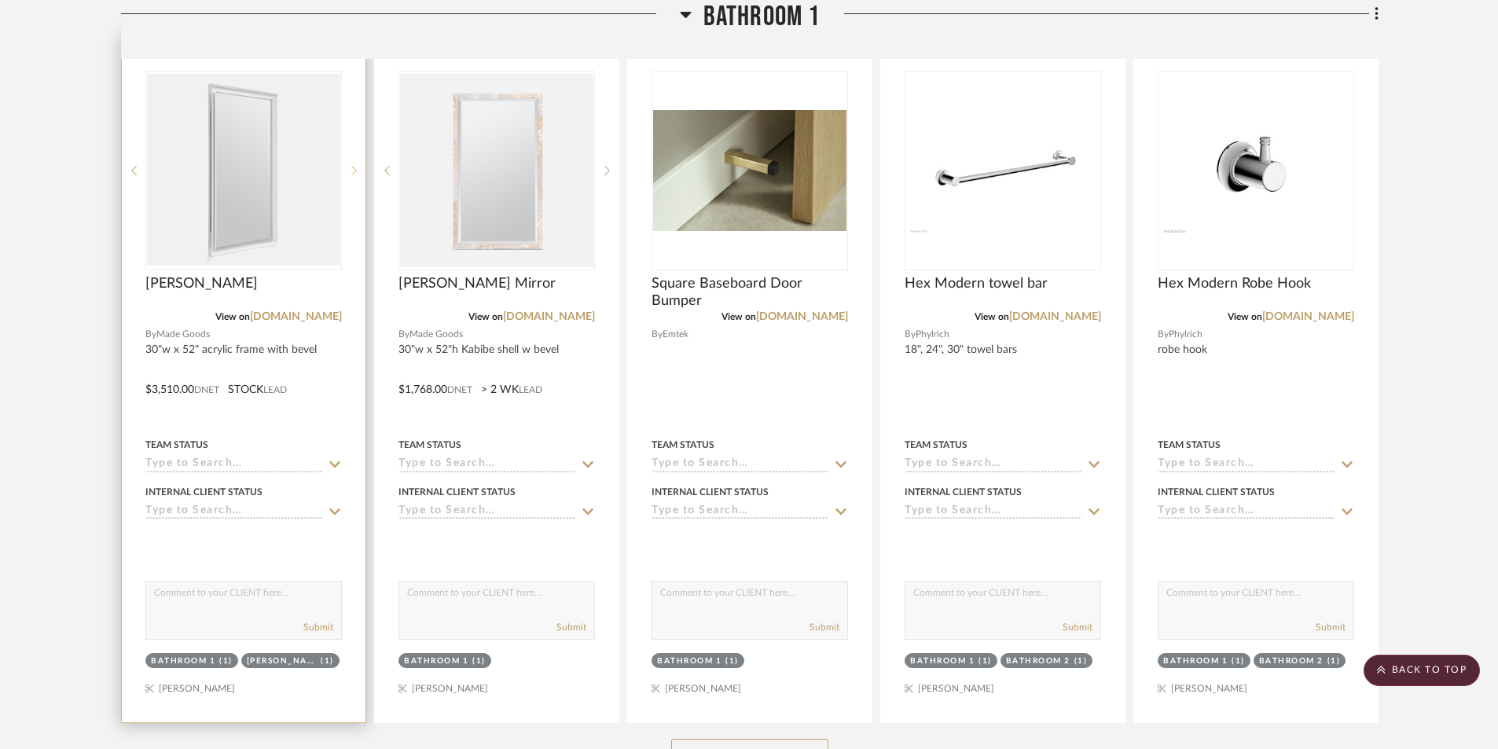
click at [352, 171] on icon at bounding box center [354, 170] width 6 height 11
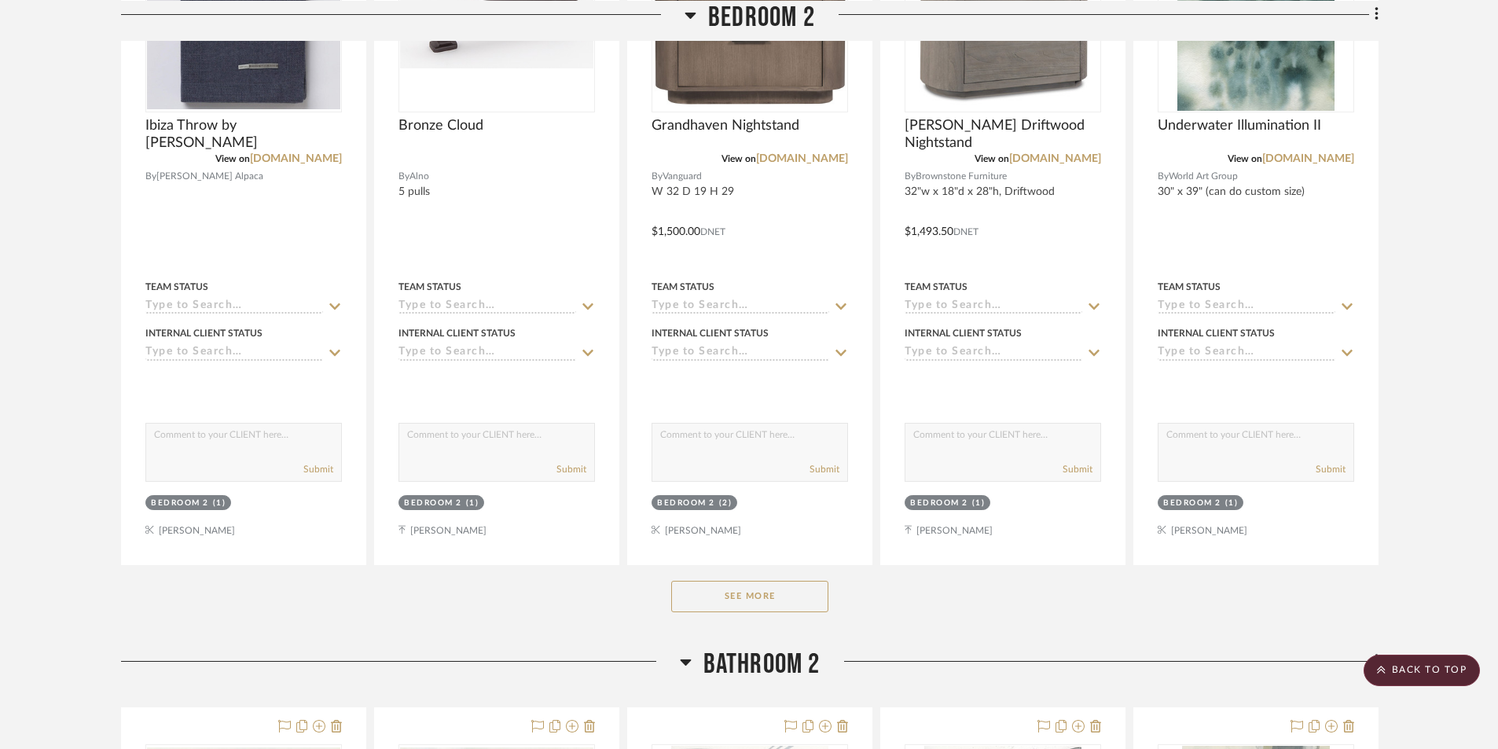
scroll to position [16274, 0]
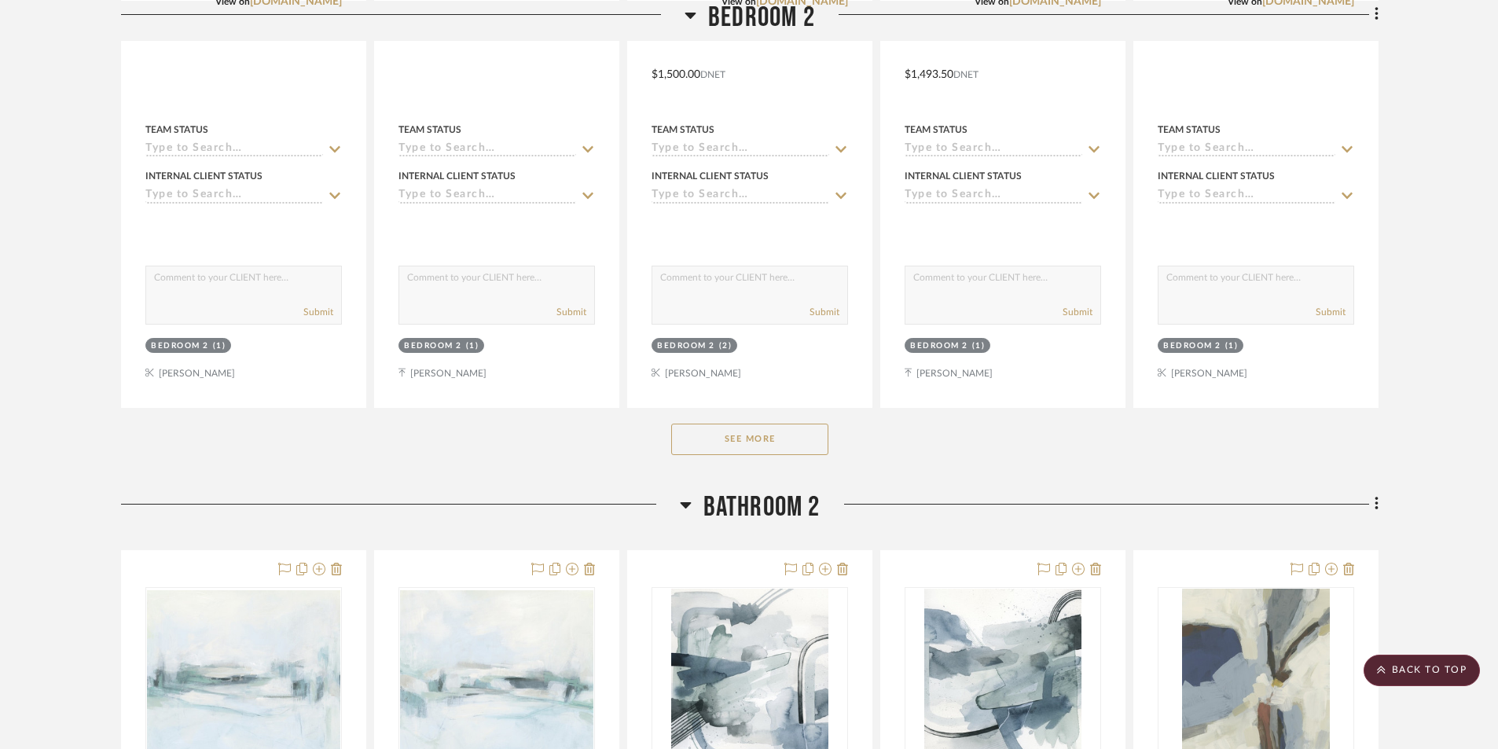
click at [730, 444] on button "See More" at bounding box center [749, 439] width 157 height 31
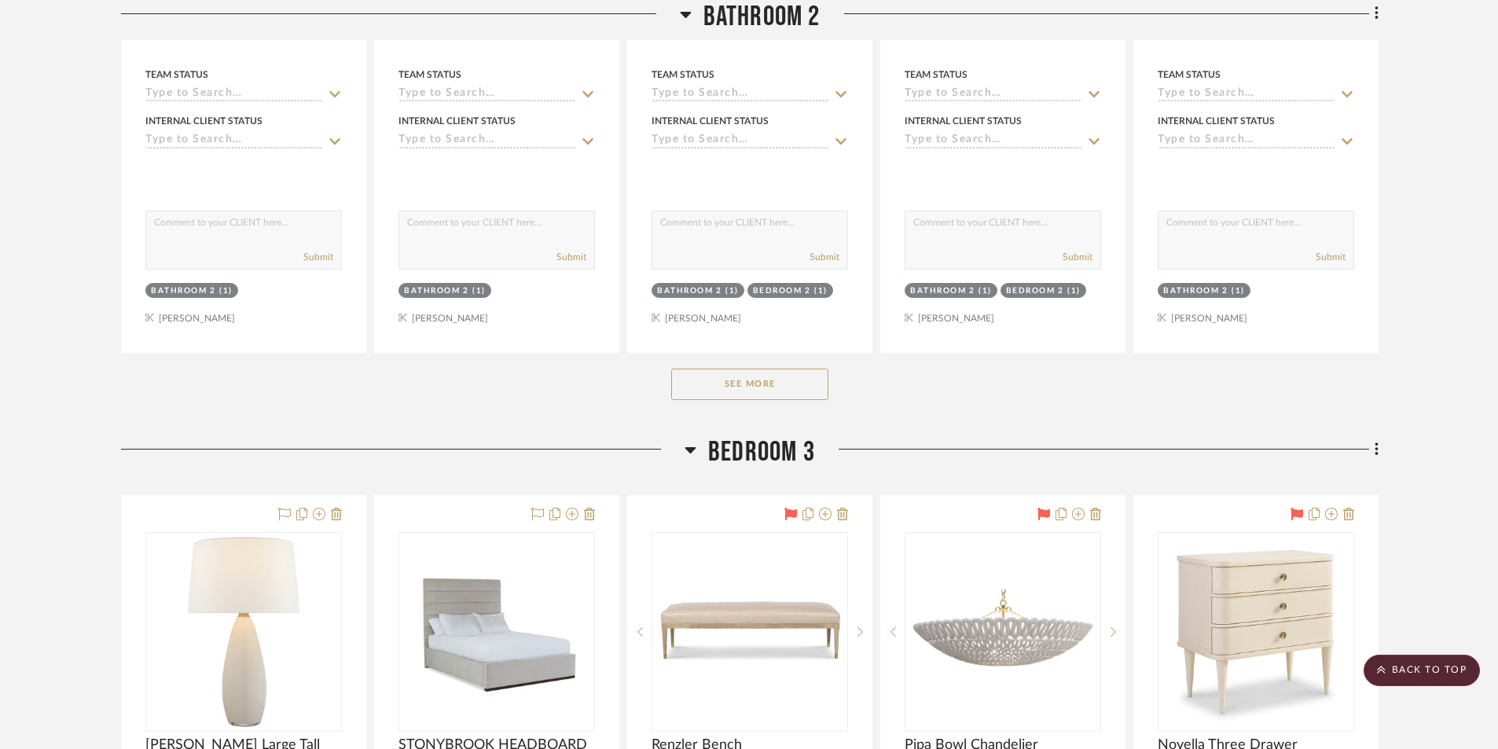
scroll to position [19969, 0]
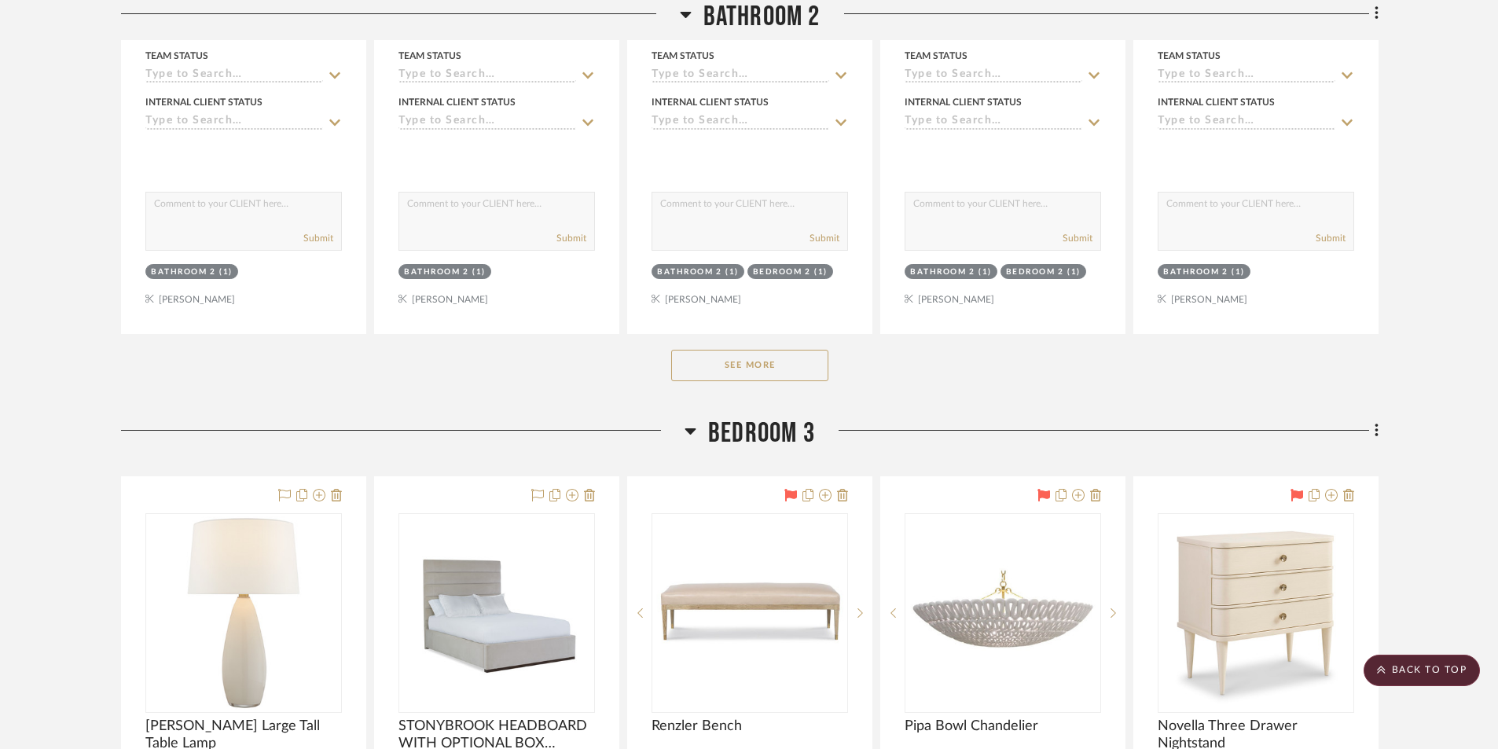
click at [717, 366] on button "See More" at bounding box center [749, 365] width 157 height 31
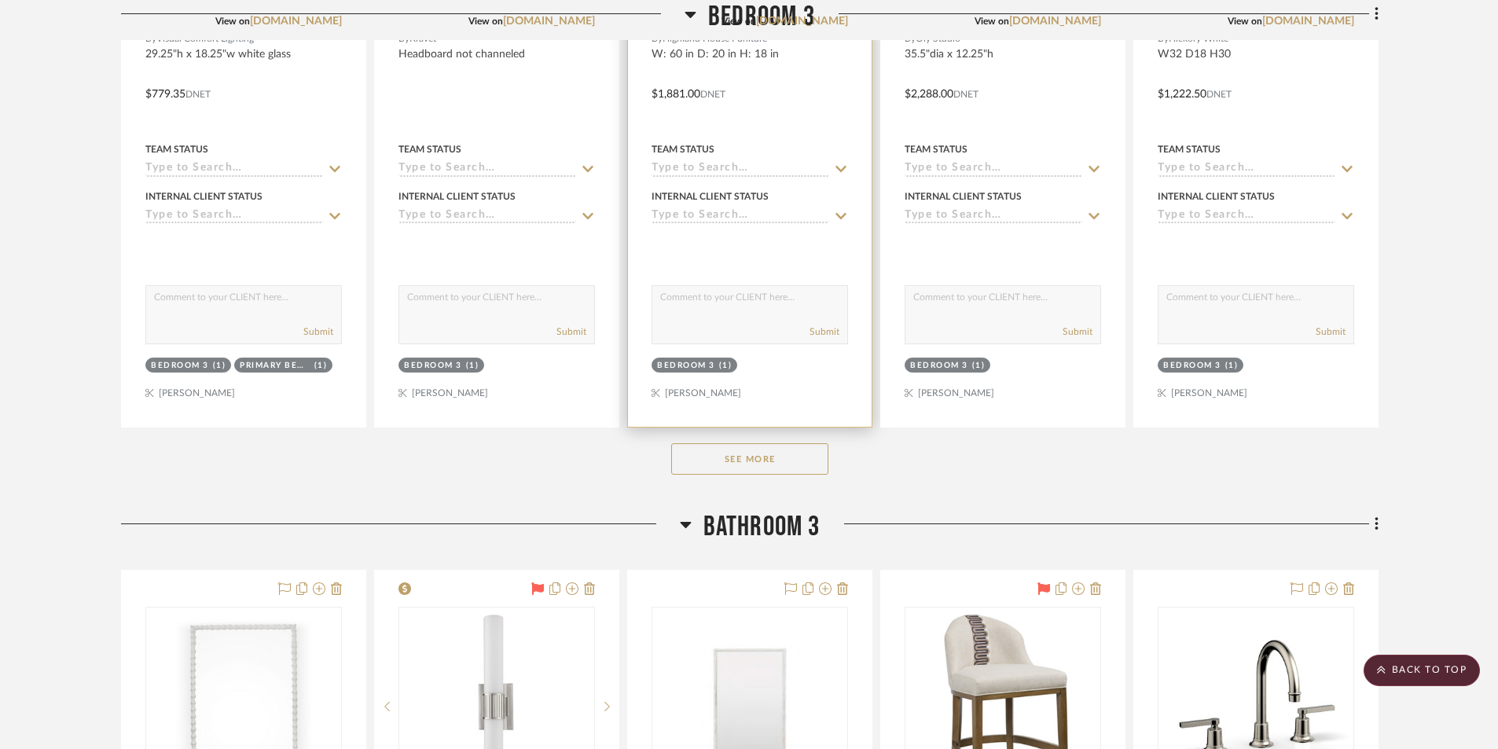
scroll to position [23113, 0]
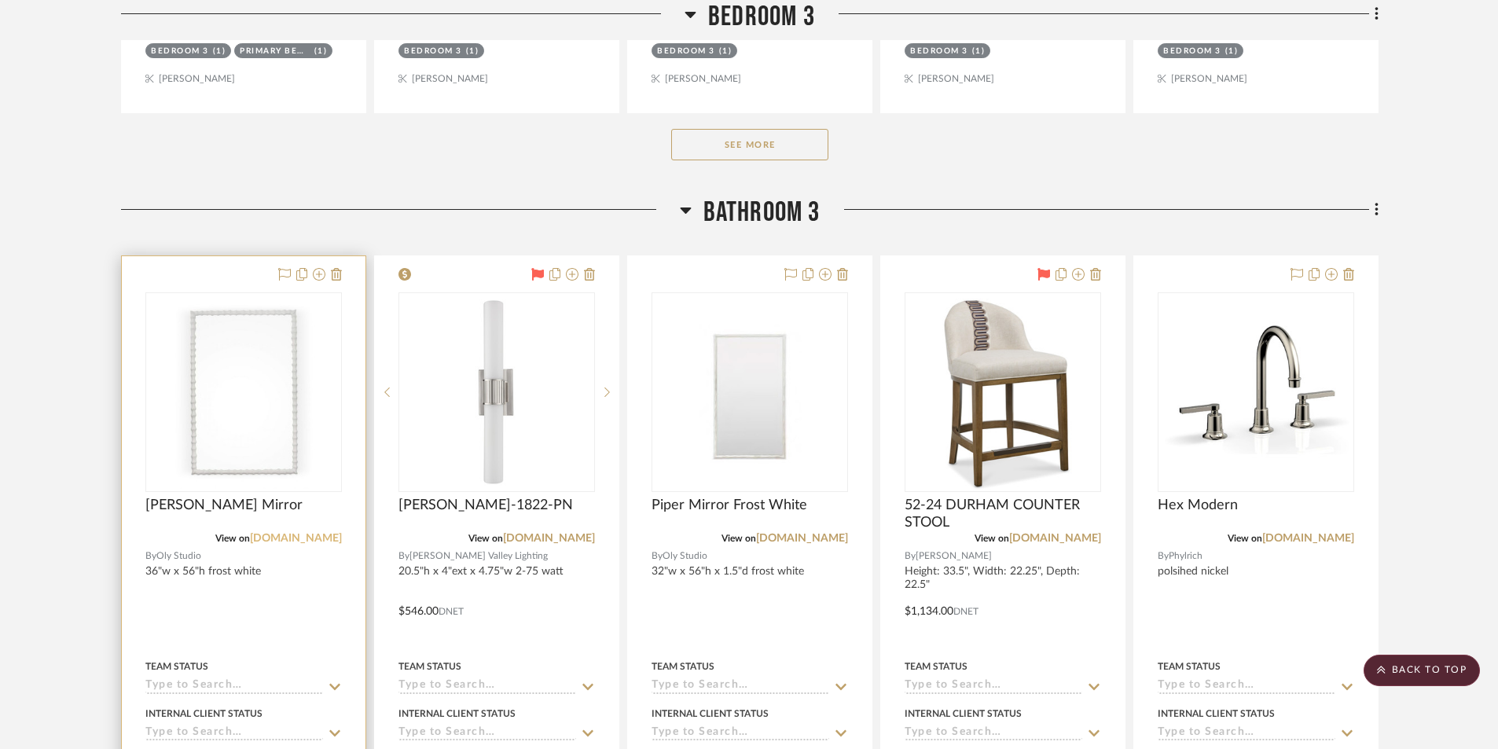
click at [296, 540] on link "[DOMAIN_NAME]" at bounding box center [296, 538] width 92 height 11
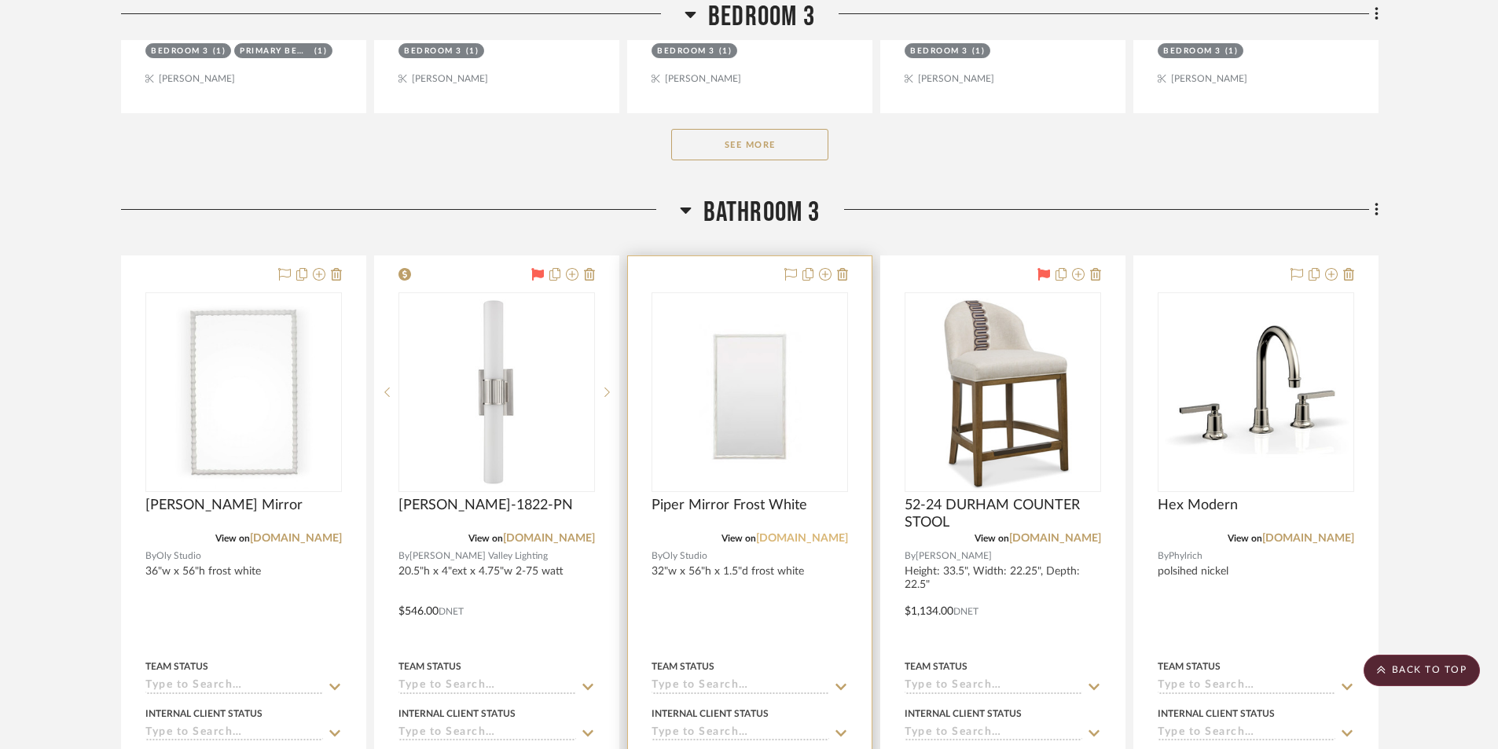
click at [792, 540] on link "[DOMAIN_NAME]" at bounding box center [802, 538] width 92 height 11
